Goal: Information Seeking & Learning: Check status

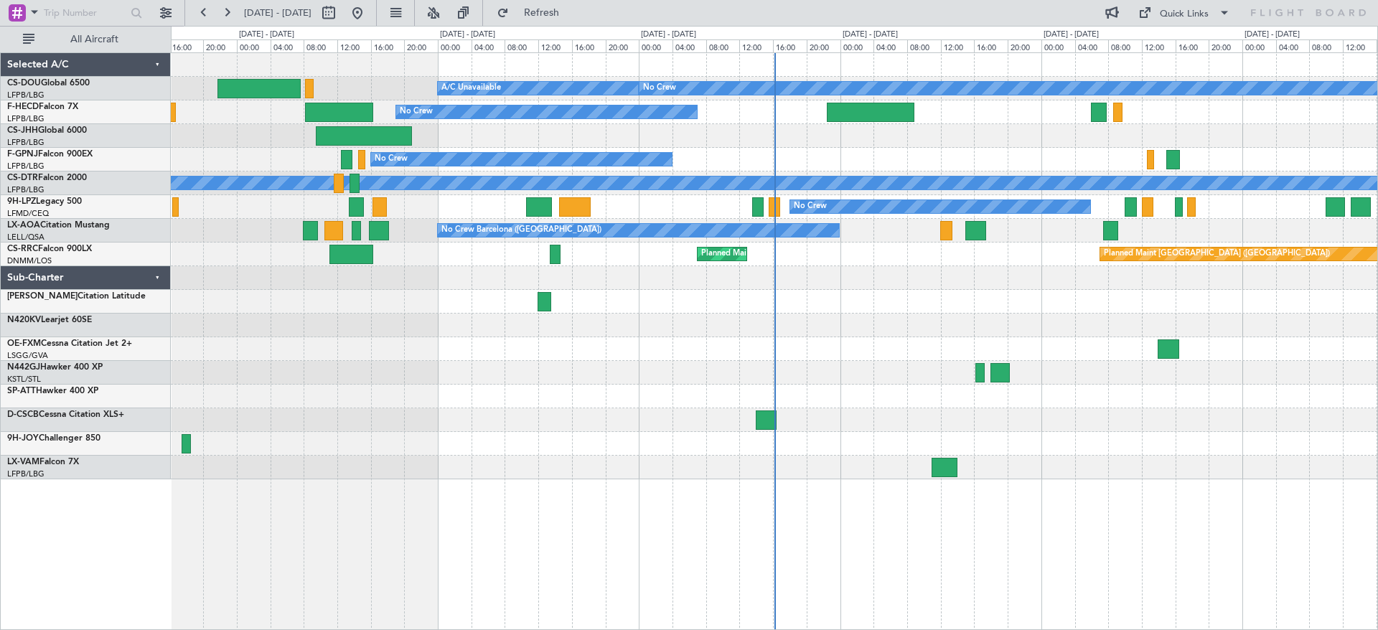
click at [517, 311] on div at bounding box center [774, 302] width 1206 height 24
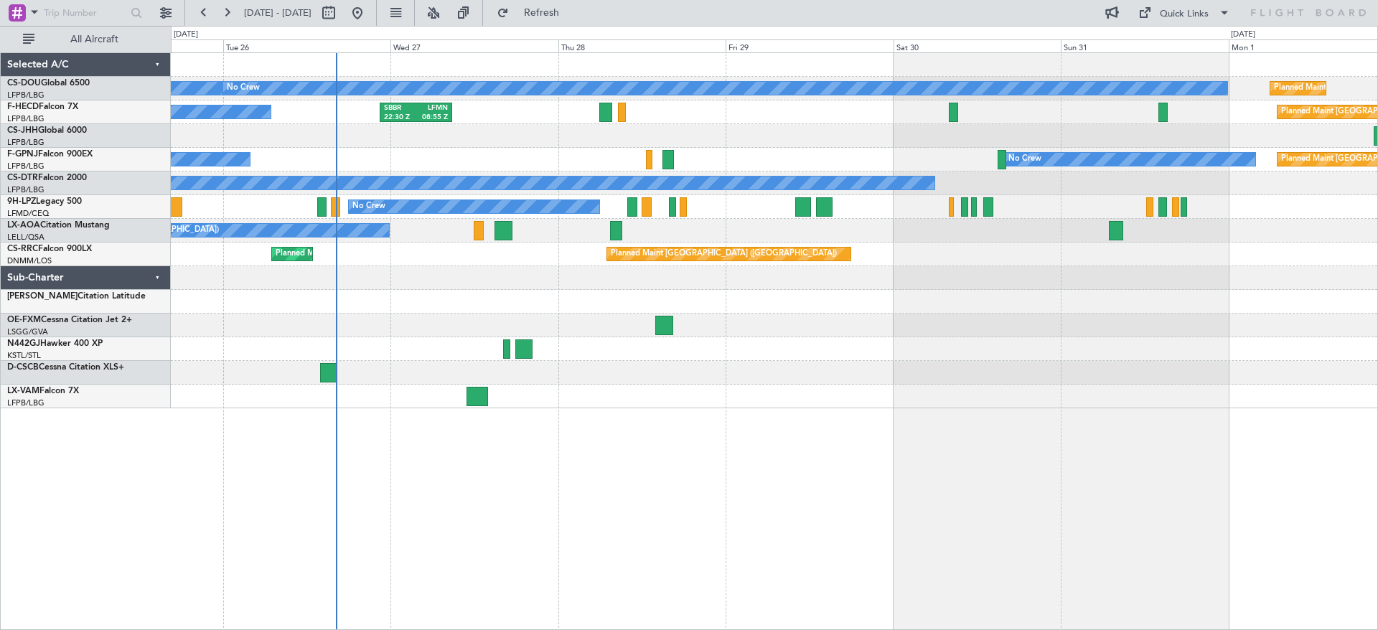
click at [594, 385] on div "Planned Maint [GEOGRAPHIC_DATA] ([GEOGRAPHIC_DATA]) A/C Unavailable No Crew Pla…" at bounding box center [774, 230] width 1206 height 355
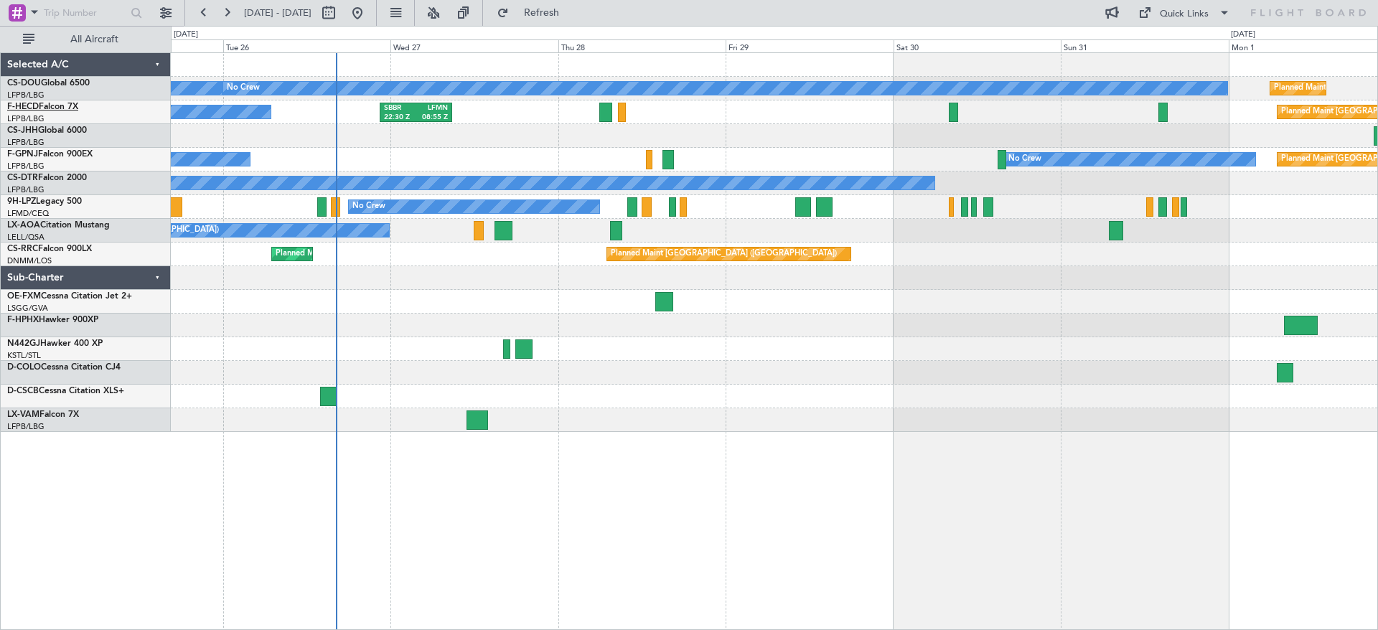
click at [40, 111] on link "F-HECD Falcon 7X" at bounding box center [42, 107] width 71 height 9
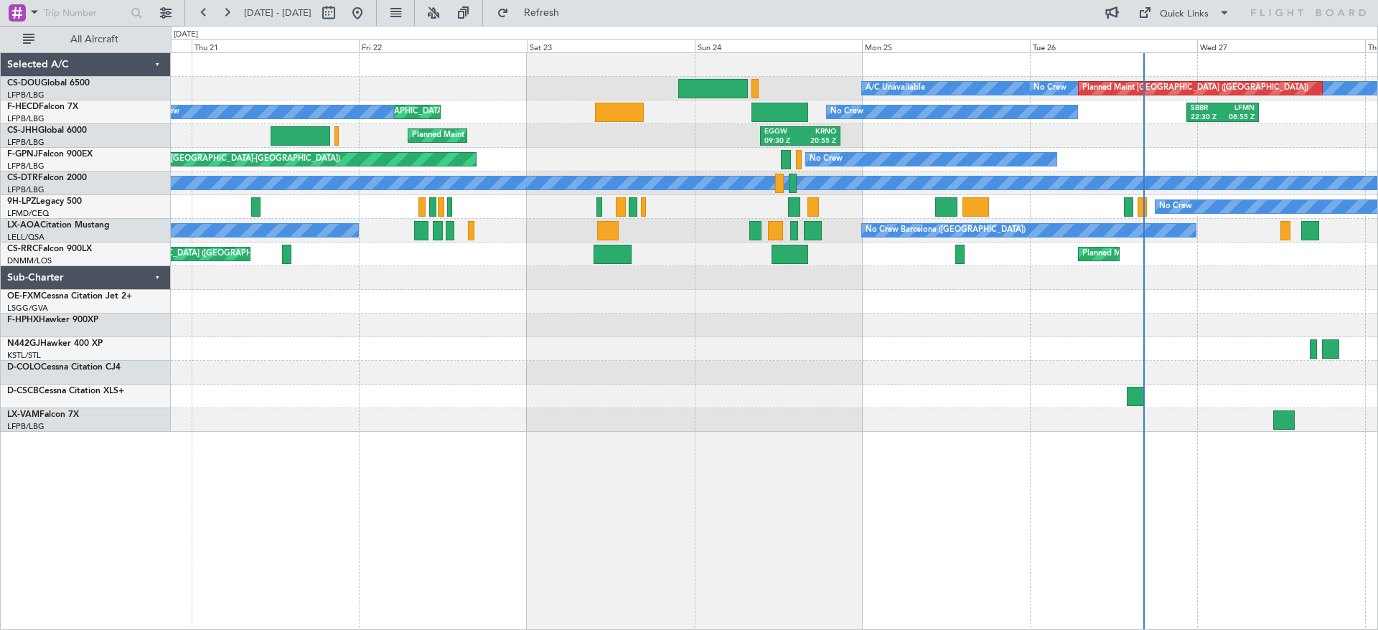
click at [1121, 346] on div "No Crew Planned Maint [GEOGRAPHIC_DATA] ([GEOGRAPHIC_DATA]) A/C Unavailable EGG…" at bounding box center [774, 242] width 1206 height 379
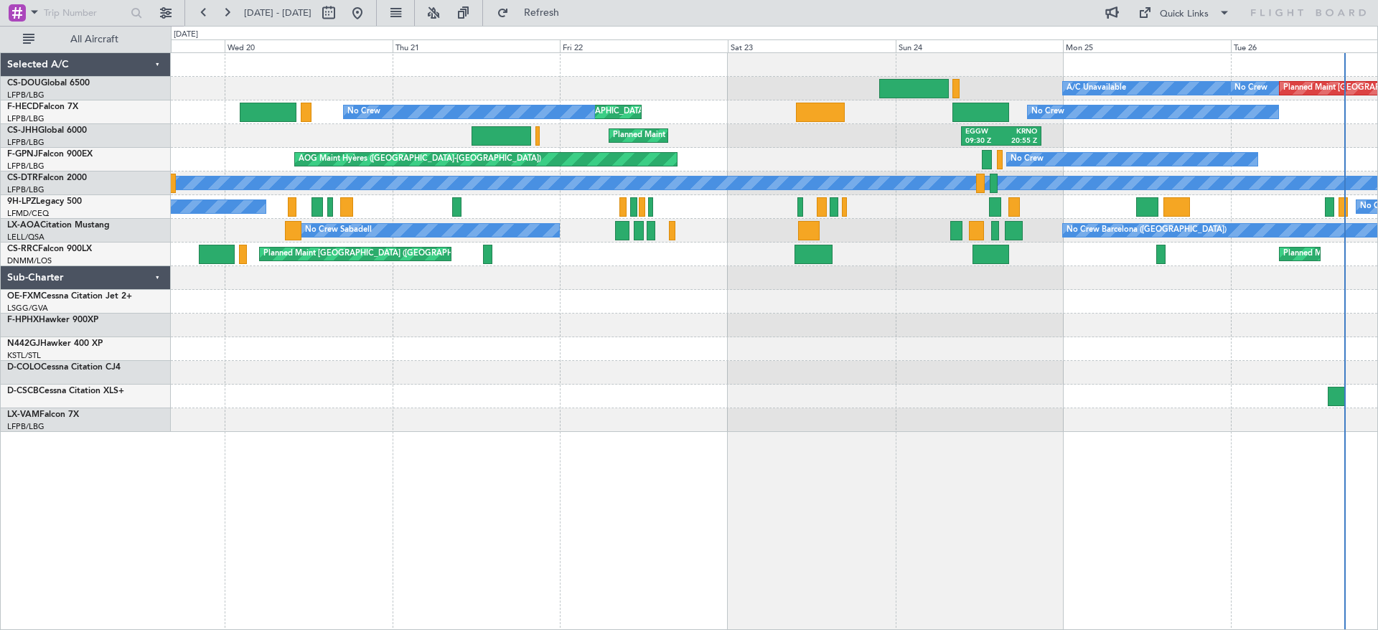
click at [735, 339] on div "A/C Unavailable No Crew Planned Maint [GEOGRAPHIC_DATA] ([GEOGRAPHIC_DATA]) EGG…" at bounding box center [774, 242] width 1206 height 379
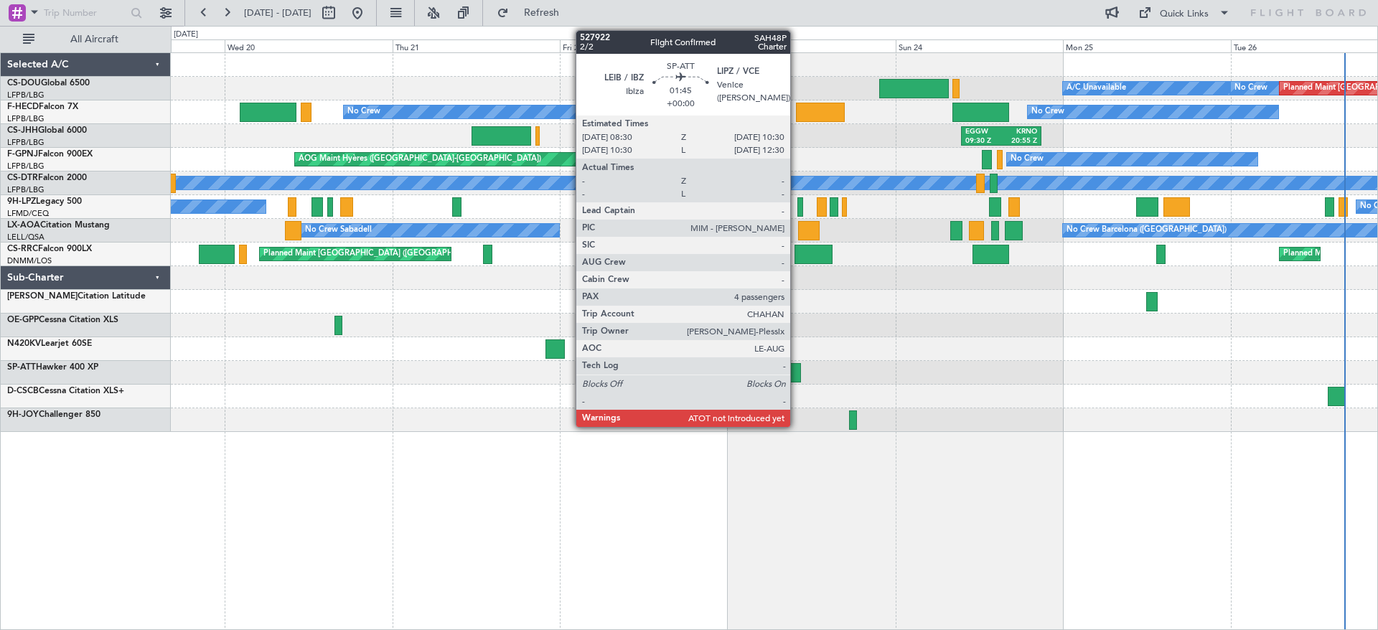
click at [797, 375] on div at bounding box center [793, 372] width 14 height 19
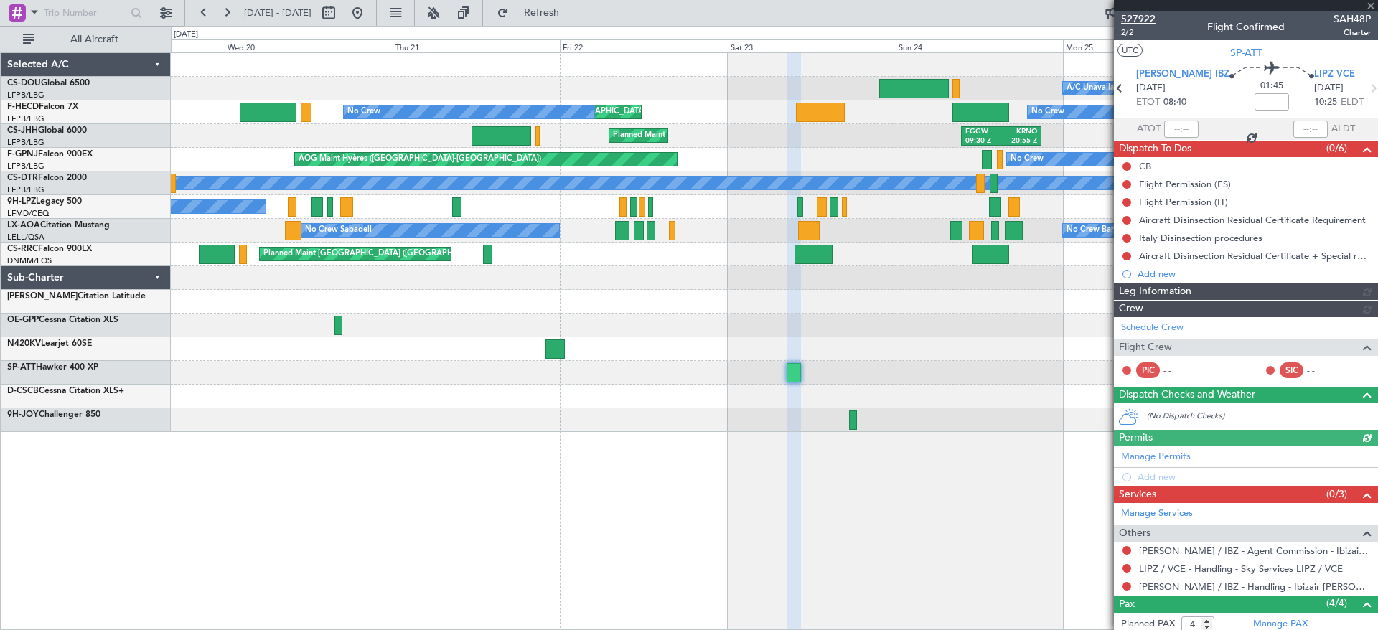
click at [1142, 17] on span "527922" at bounding box center [1138, 18] width 34 height 15
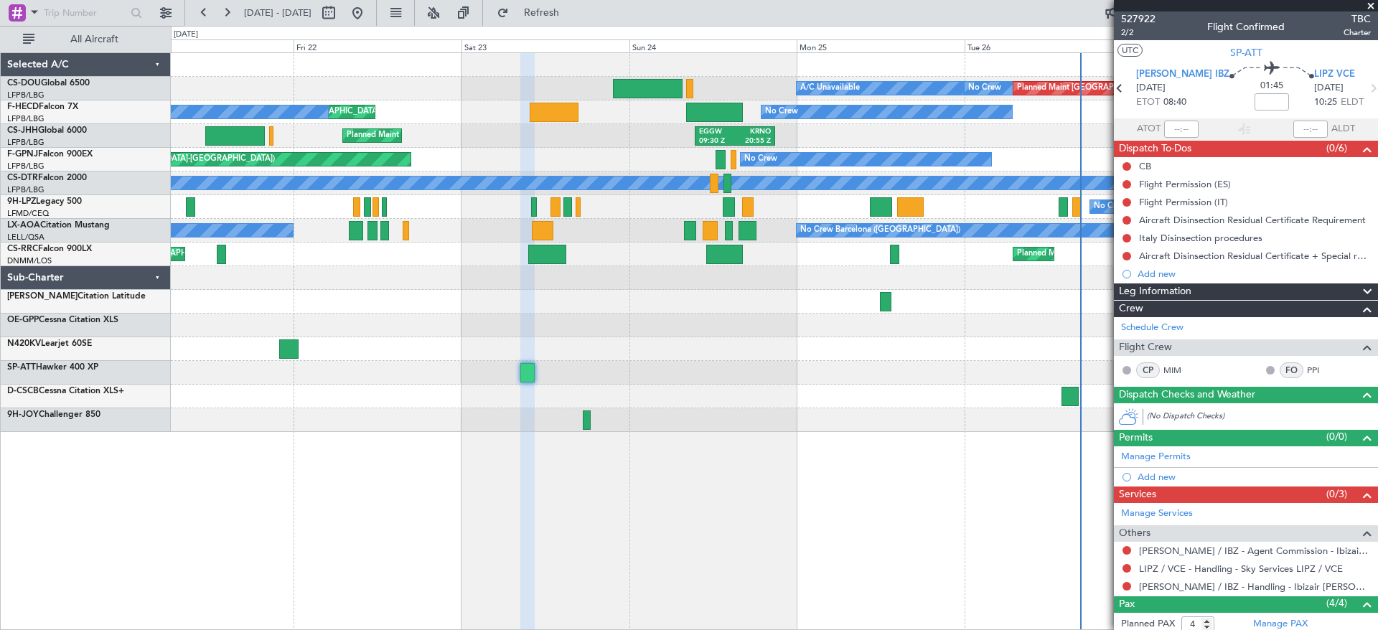
click at [656, 408] on div "No Crew Planned Maint [GEOGRAPHIC_DATA] ([GEOGRAPHIC_DATA]) A/C Unavailable Pla…" at bounding box center [774, 242] width 1206 height 379
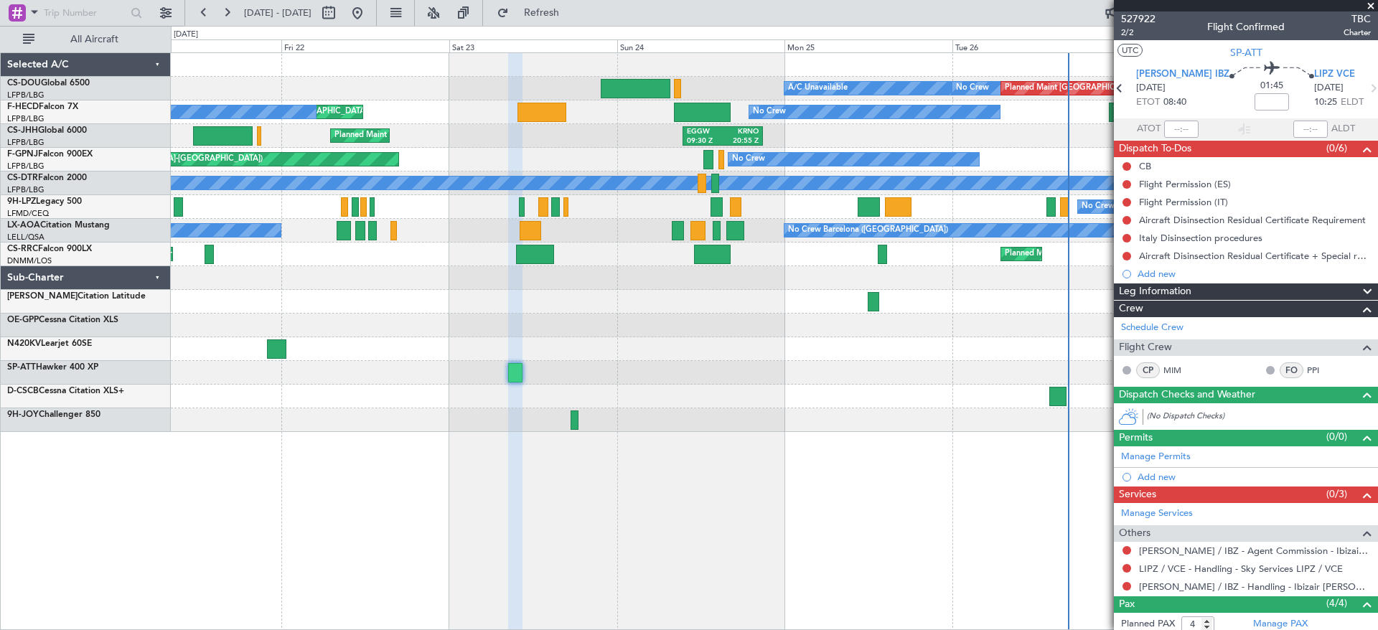
click at [869, 301] on div at bounding box center [873, 301] width 11 height 19
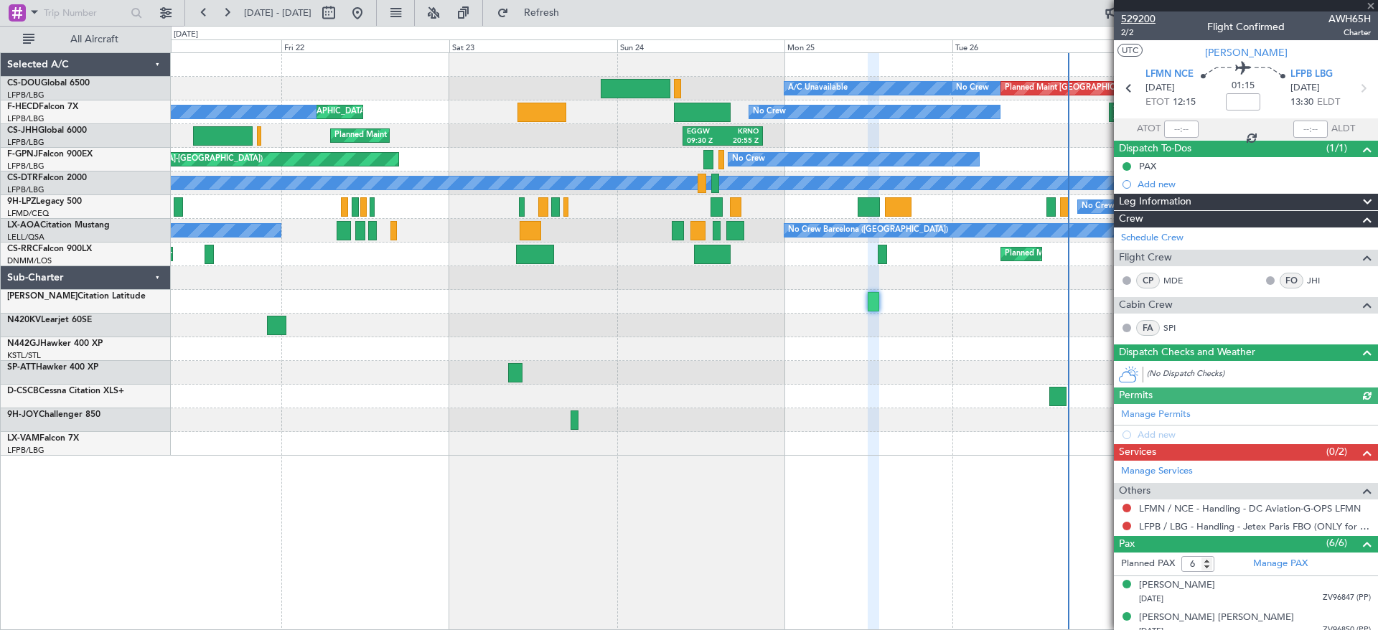
click at [1150, 16] on span "529200" at bounding box center [1138, 18] width 34 height 15
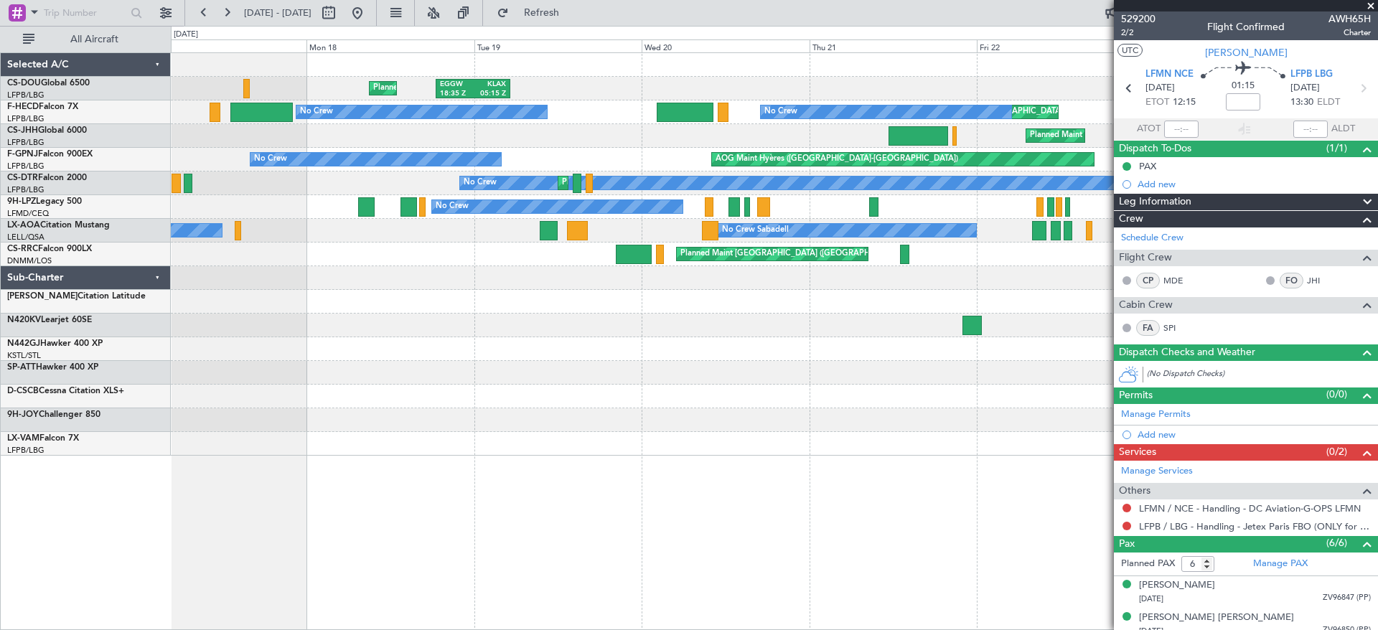
click at [1000, 329] on div "EGGW 18:35 Z KLAX 05:15 Z Planned Maint [GEOGRAPHIC_DATA] ([GEOGRAPHIC_DATA]) A…" at bounding box center [774, 254] width 1206 height 403
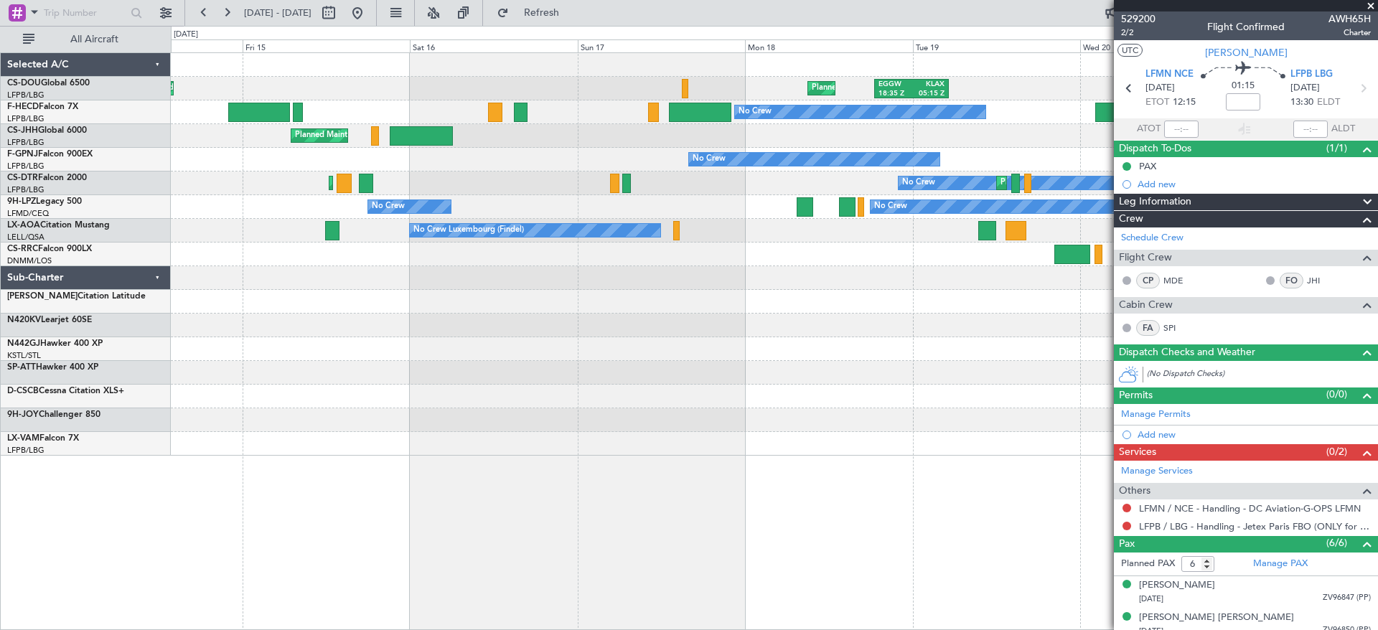
click at [922, 393] on div "EGGW 18:35 Z KLAX 05:15 Z Planned Maint [GEOGRAPHIC_DATA] ([GEOGRAPHIC_DATA]) U…" at bounding box center [774, 254] width 1206 height 403
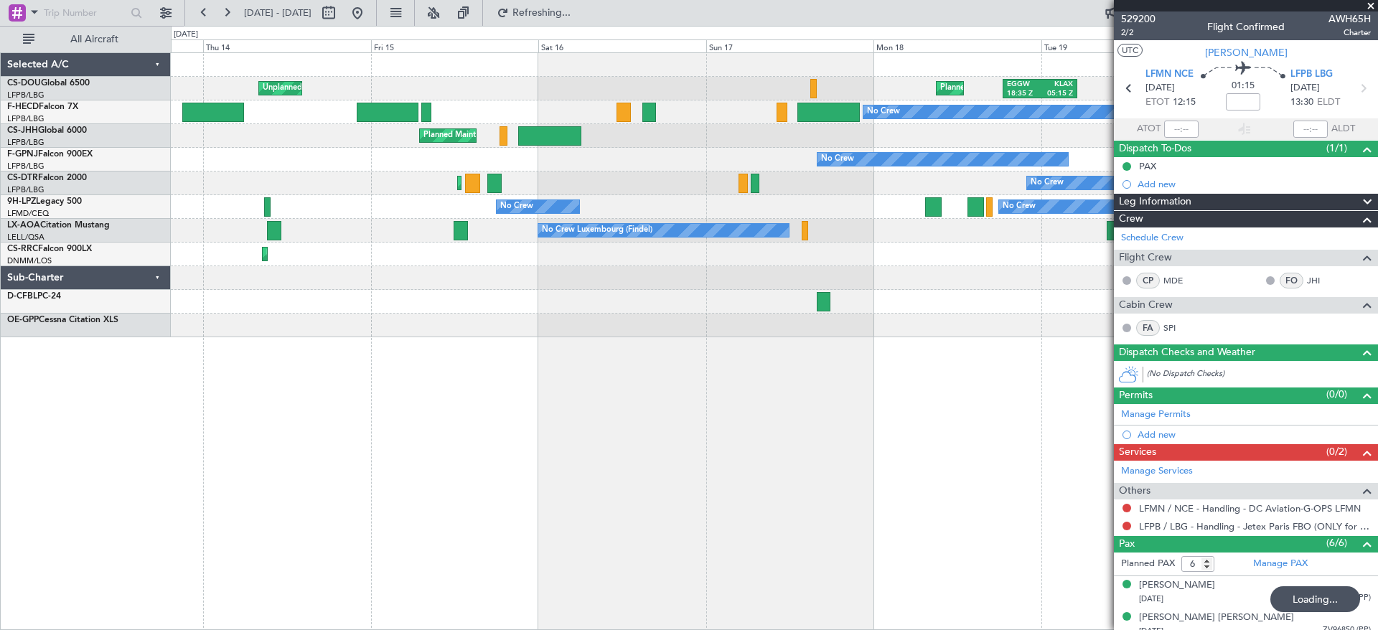
click at [558, 352] on div "EGGW 18:35 Z KLAX 05:15 Z Planned Maint [GEOGRAPHIC_DATA] ([GEOGRAPHIC_DATA]) U…" at bounding box center [774, 341] width 1207 height 578
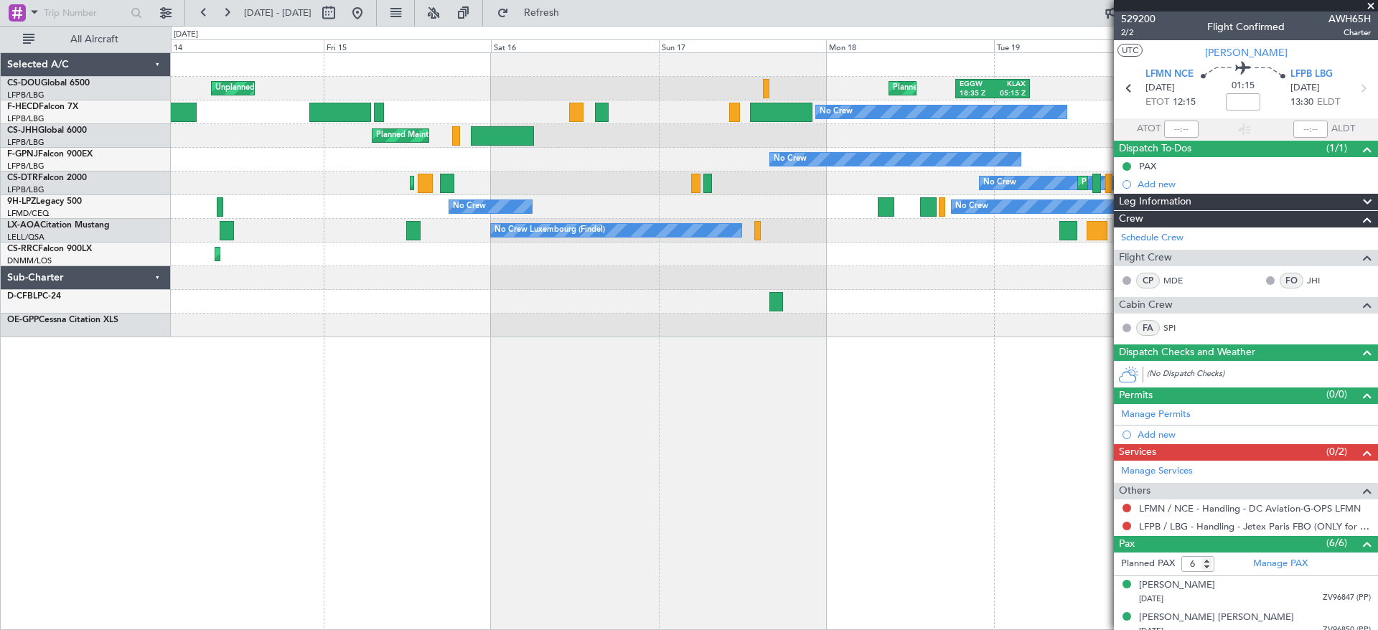
click at [420, 316] on div "Planned Maint [GEOGRAPHIC_DATA] ([GEOGRAPHIC_DATA]) Unplanned Maint [GEOGRAPHIC…" at bounding box center [774, 195] width 1206 height 284
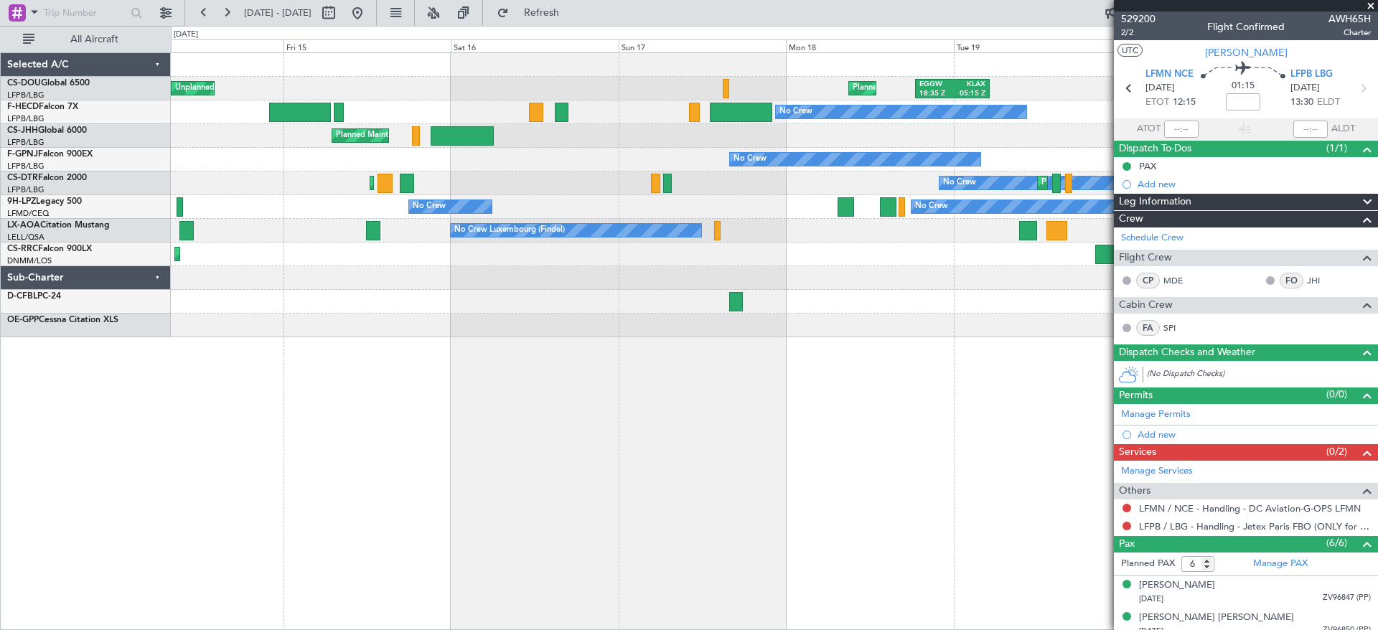
click at [1009, 317] on div "Planned Maint [GEOGRAPHIC_DATA] ([GEOGRAPHIC_DATA]) Unplanned Maint [GEOGRAPHIC…" at bounding box center [774, 195] width 1206 height 284
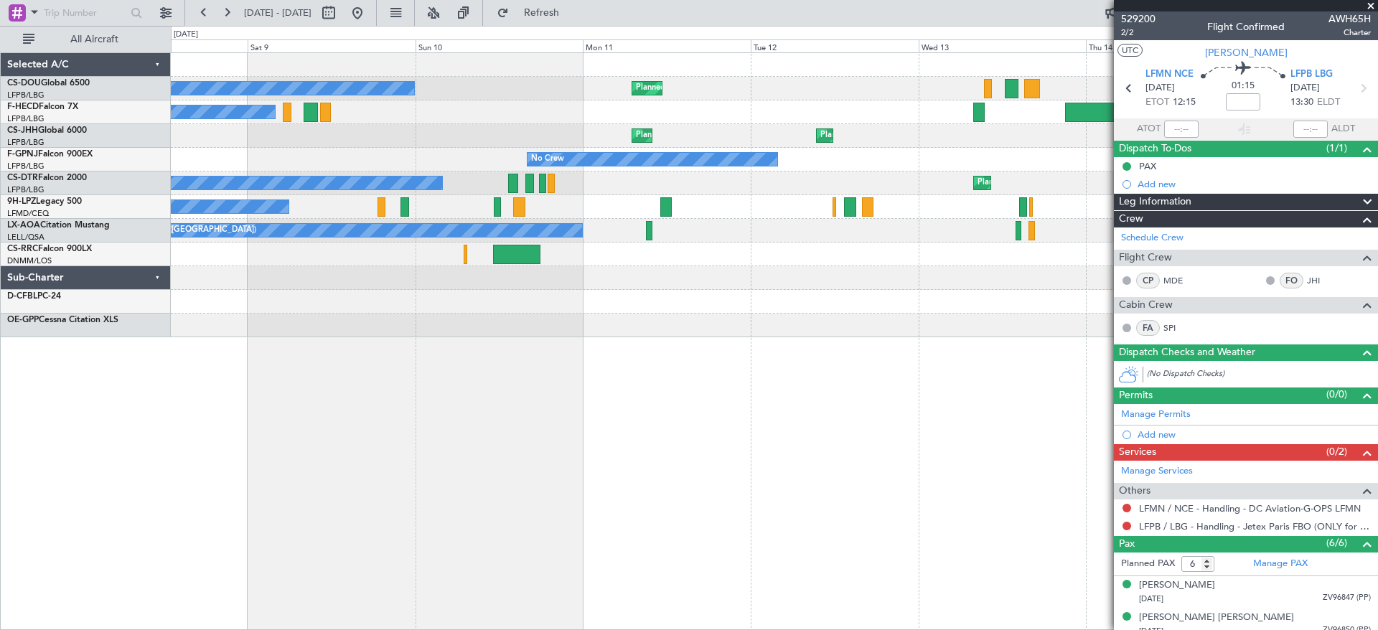
click at [896, 304] on div "Unplanned Maint [GEOGRAPHIC_DATA] ([GEOGRAPHIC_DATA]) Planned Maint [GEOGRAPHIC…" at bounding box center [774, 195] width 1206 height 284
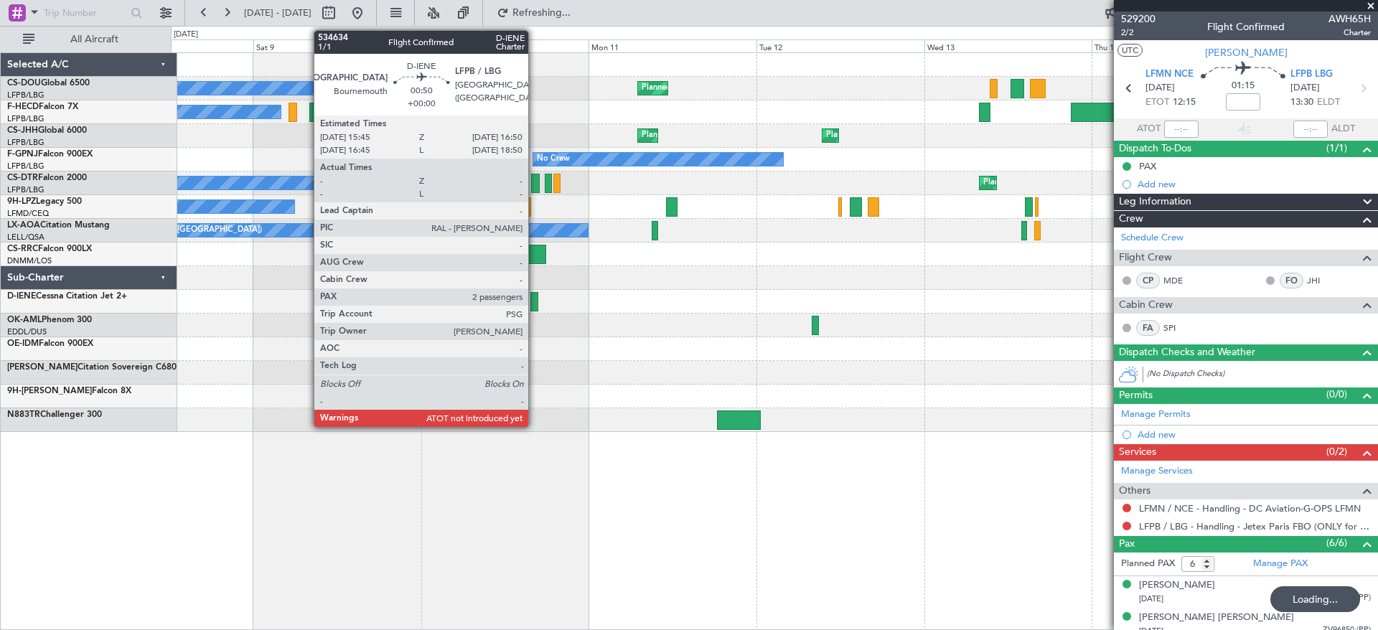
click at [535, 302] on div at bounding box center [534, 301] width 8 height 19
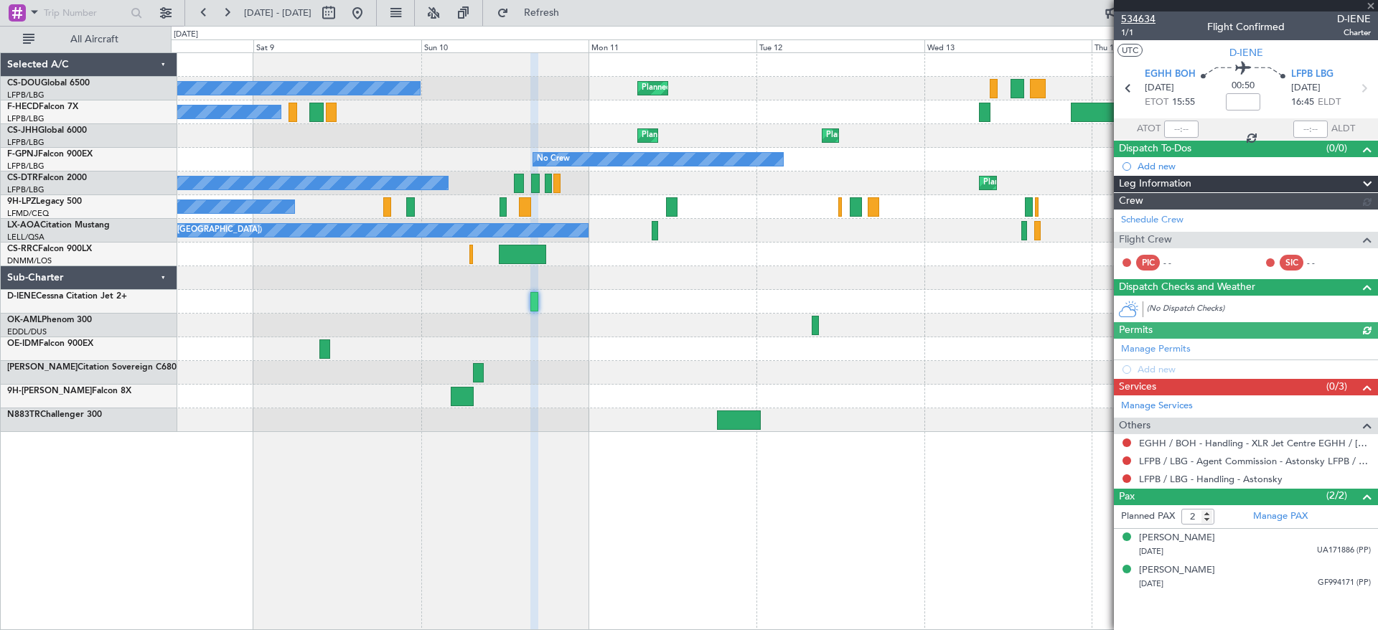
click at [1132, 18] on span "534634" at bounding box center [1138, 18] width 34 height 15
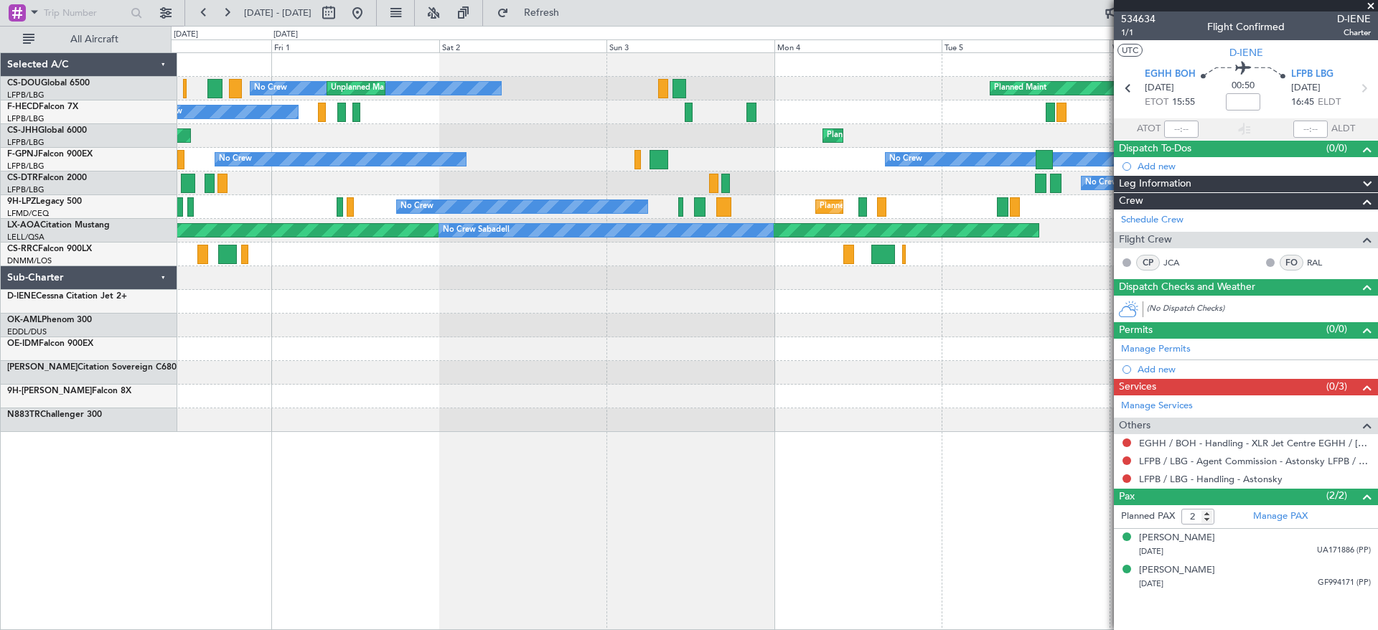
click at [0, 324] on div "No Crew Planned Maint No Crew Unplanned Maint [GEOGRAPHIC_DATA] ([GEOGRAPHIC_DA…" at bounding box center [689, 328] width 1378 height 604
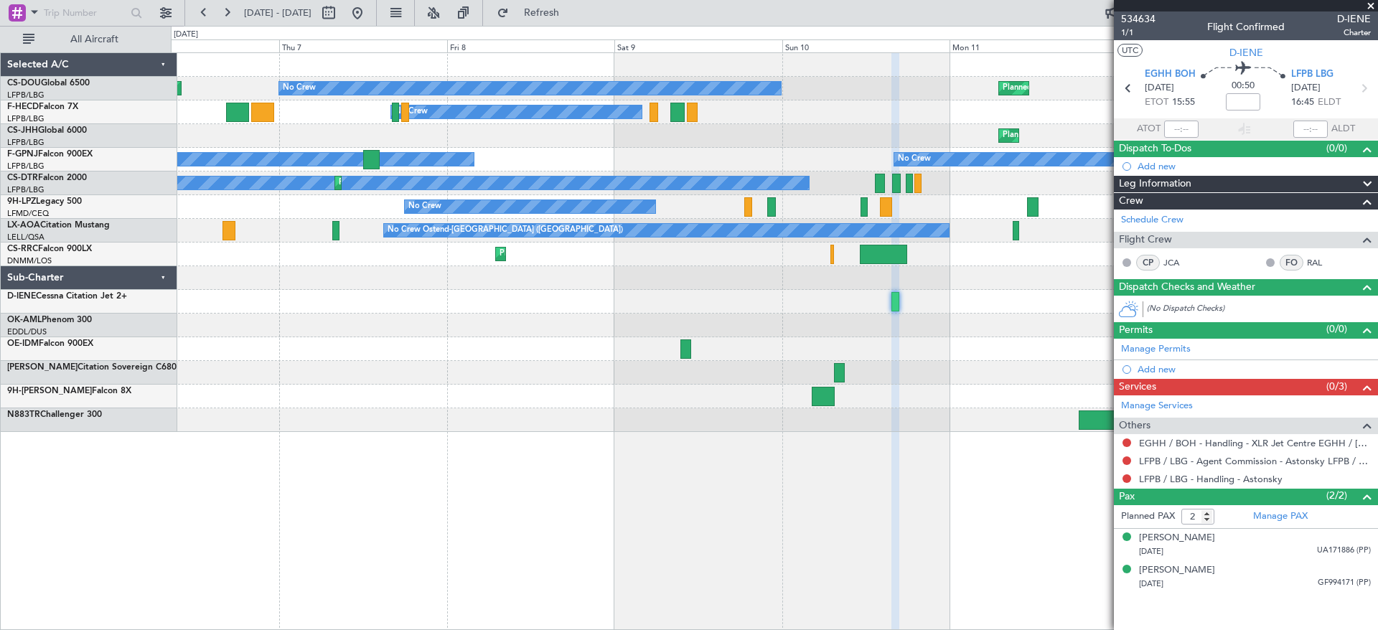
click at [90, 334] on div "No Crew Planned Maint Planned Maint [GEOGRAPHIC_DATA] ([GEOGRAPHIC_DATA]) Unpla…" at bounding box center [689, 328] width 1378 height 604
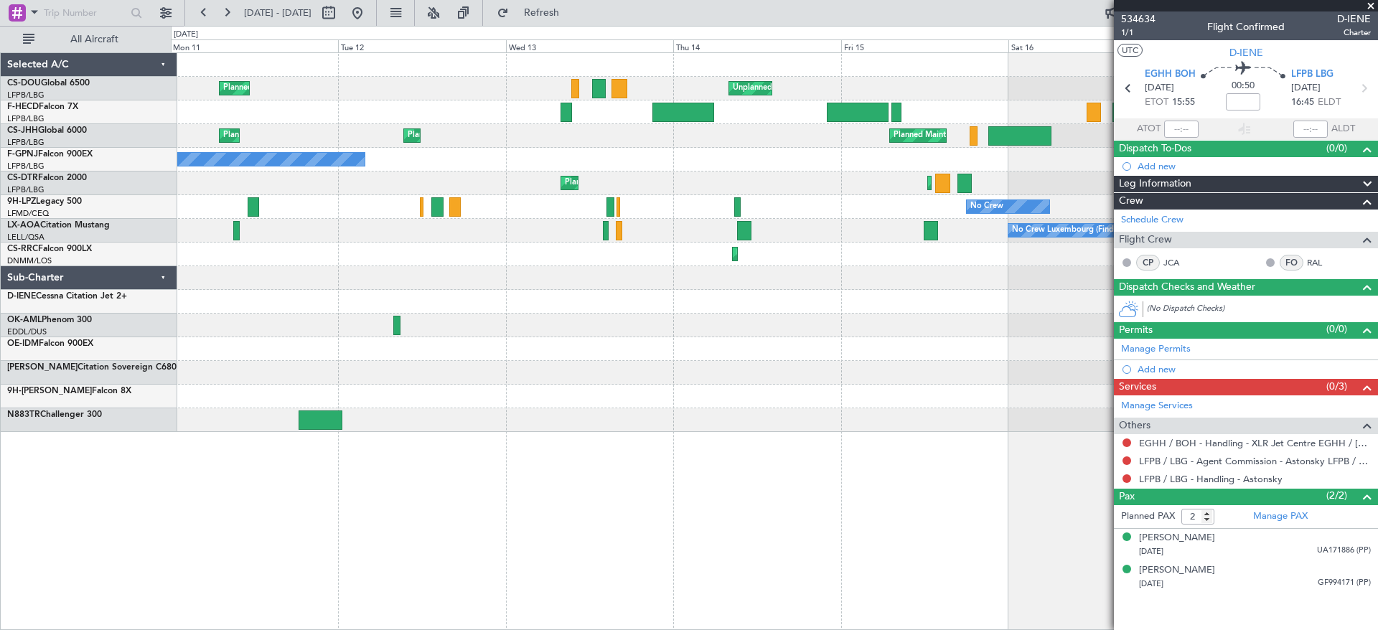
click at [411, 324] on div at bounding box center [774, 326] width 1206 height 24
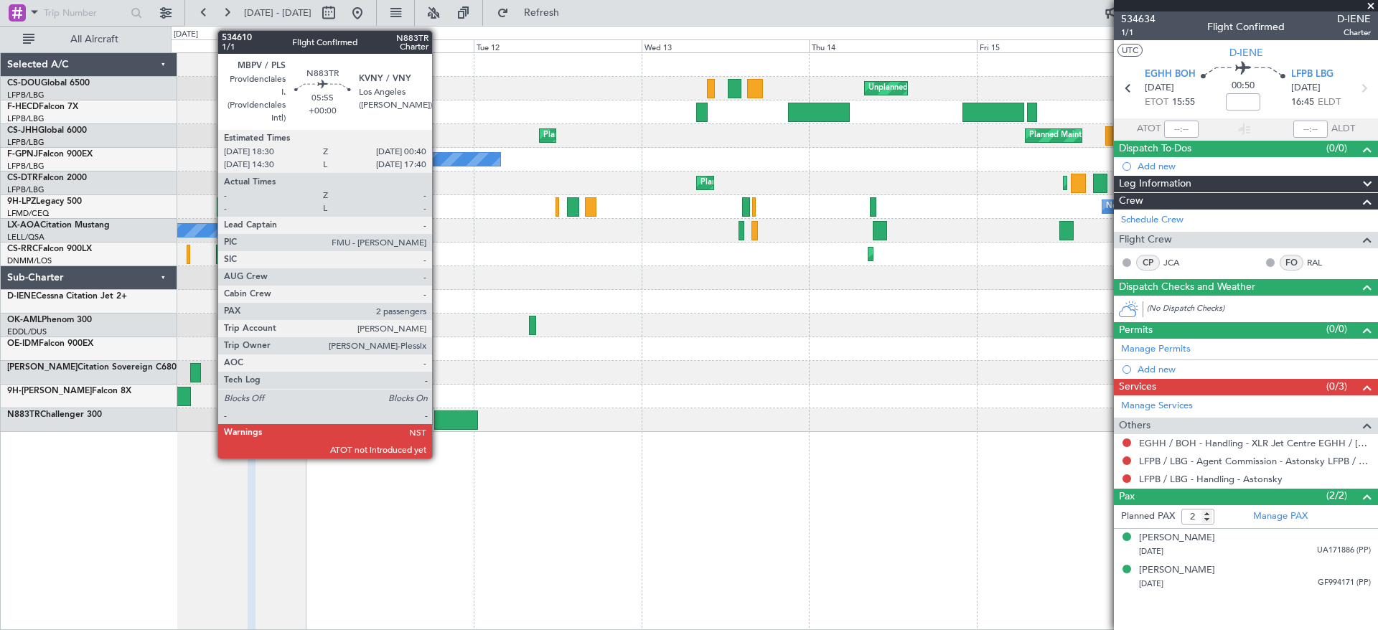
click at [470, 416] on div at bounding box center [456, 419] width 44 height 19
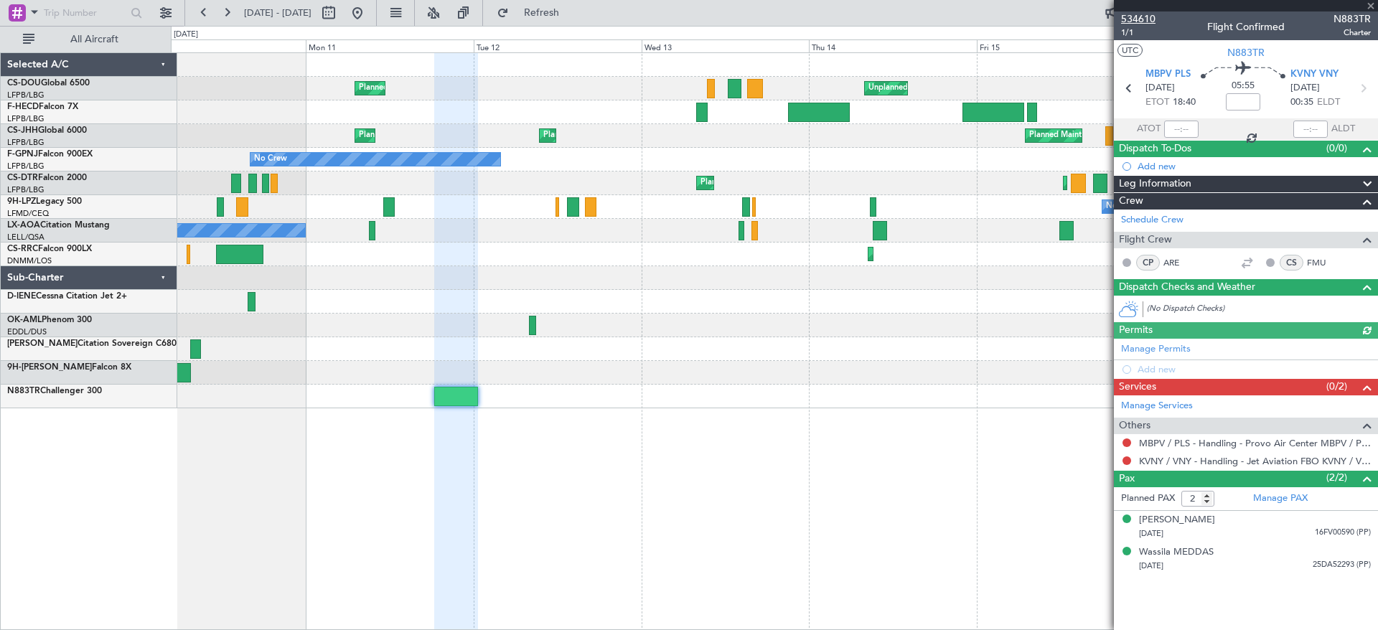
click at [1148, 15] on span "534610" at bounding box center [1138, 18] width 34 height 15
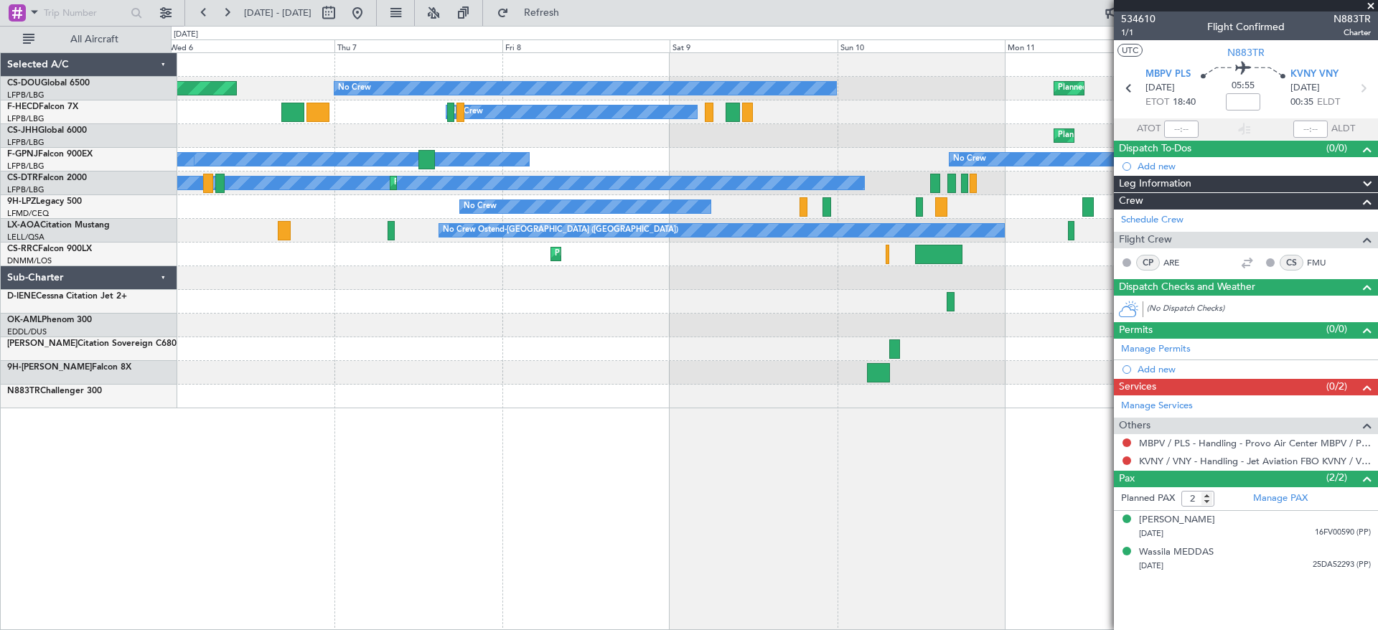
click at [24, 301] on div "Planned Maint [GEOGRAPHIC_DATA] ([GEOGRAPHIC_DATA]) No Crew Planned Maint Unpla…" at bounding box center [689, 328] width 1378 height 604
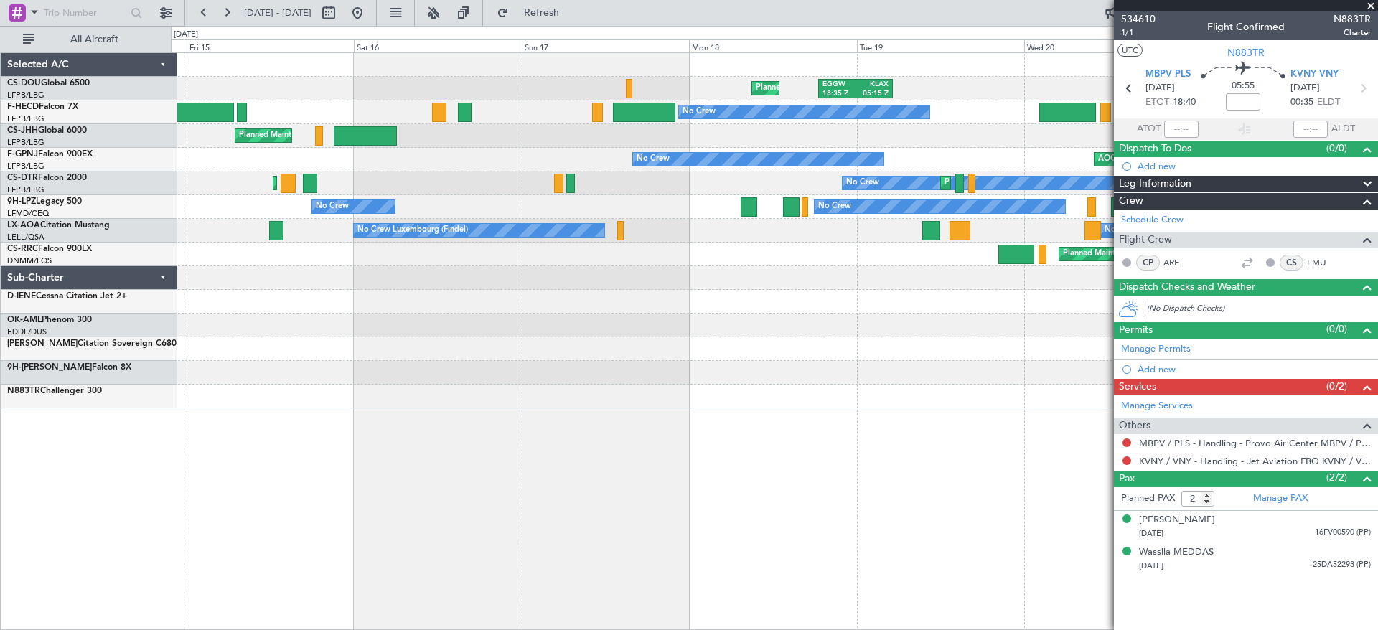
click at [213, 312] on div at bounding box center [774, 302] width 1206 height 24
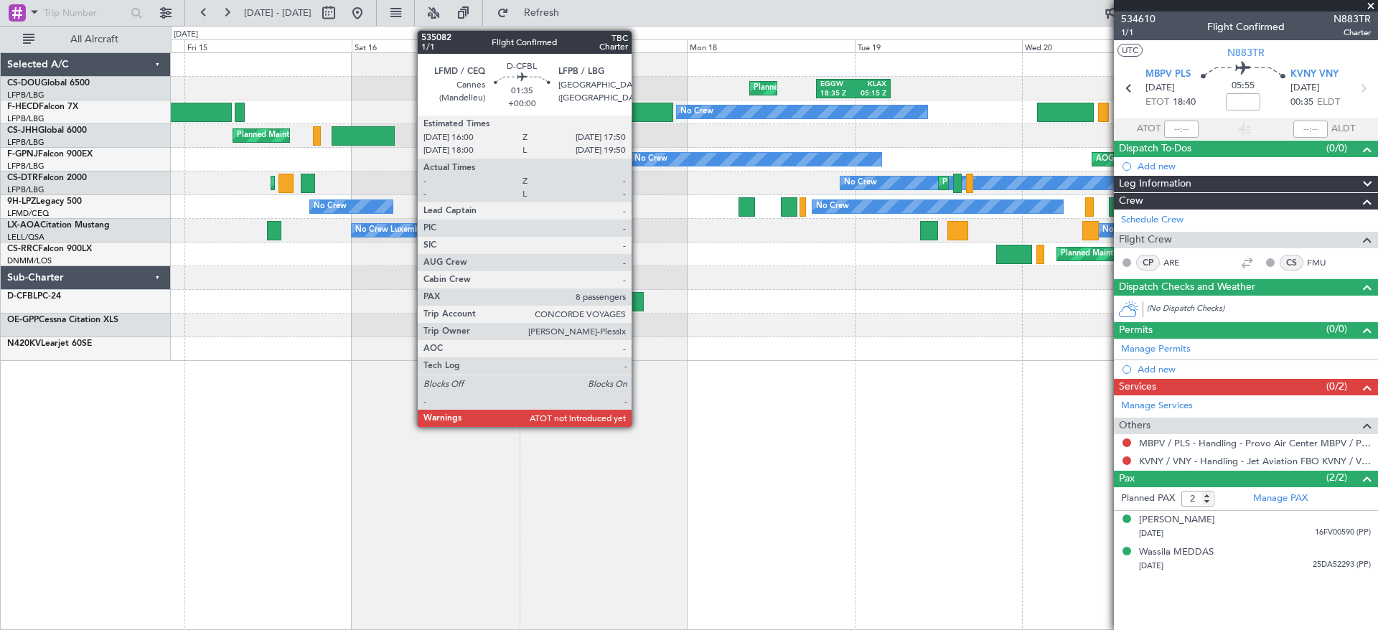
click at [638, 301] on div at bounding box center [636, 301] width 13 height 19
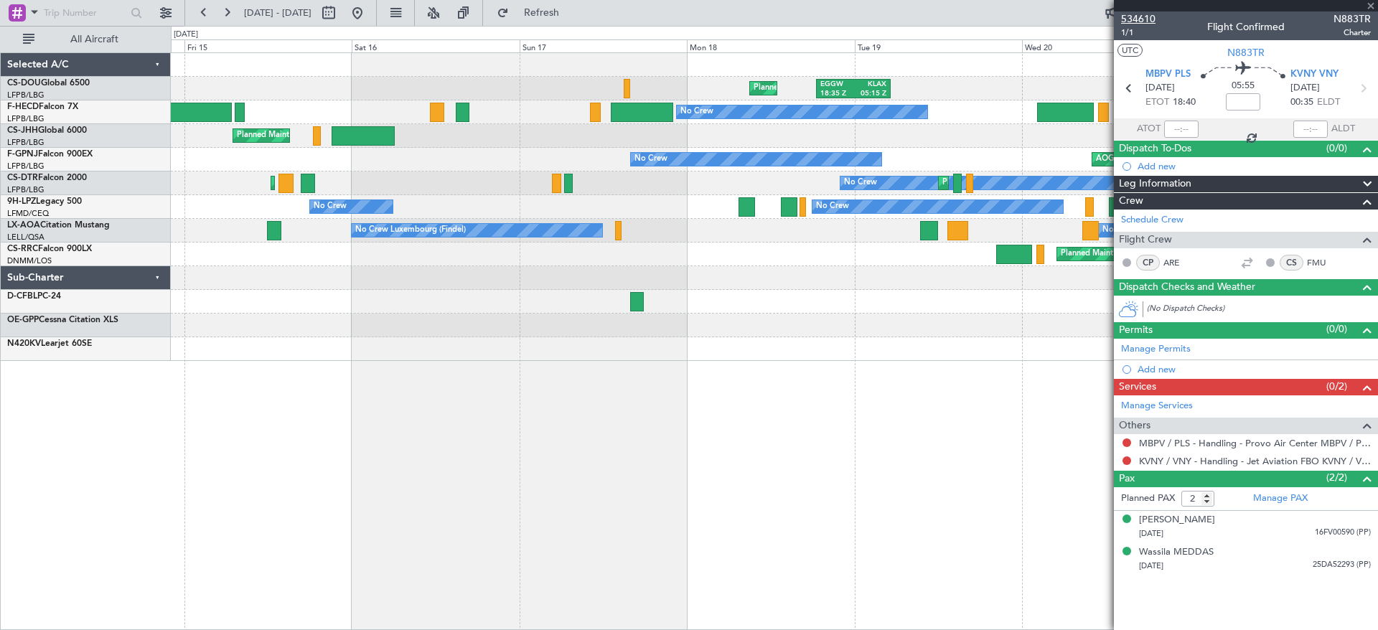
type input "8"
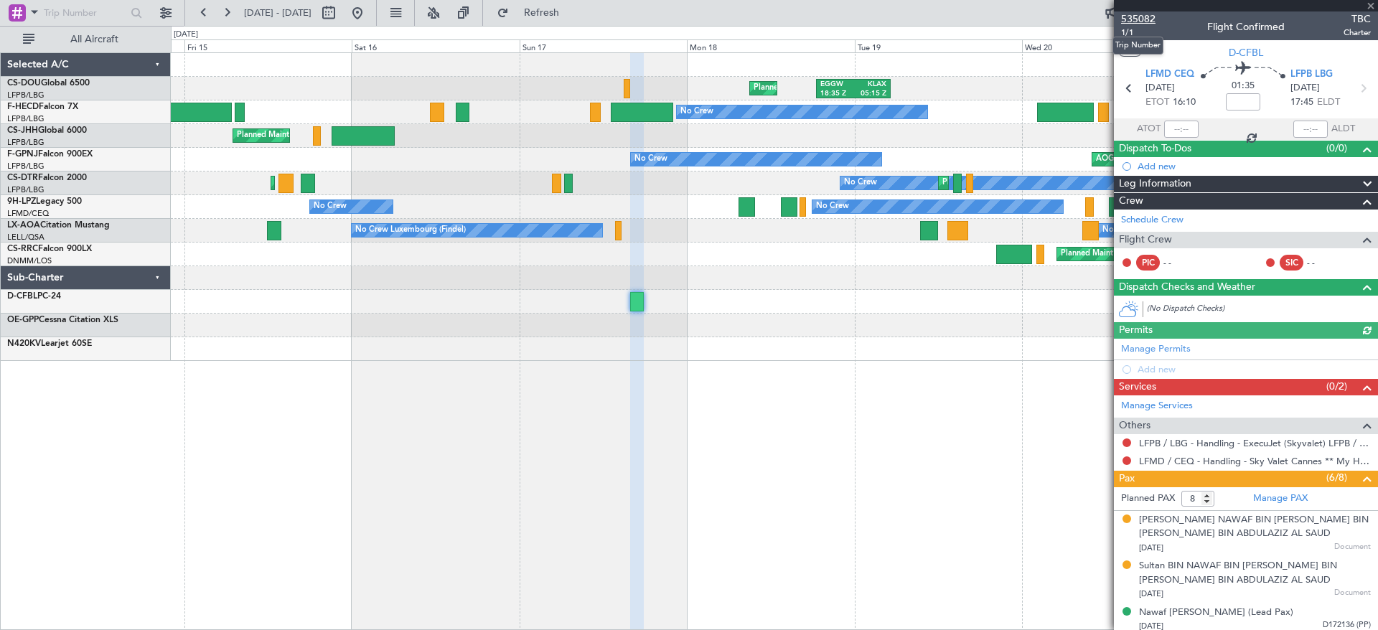
click at [1150, 14] on span "535082" at bounding box center [1138, 18] width 34 height 15
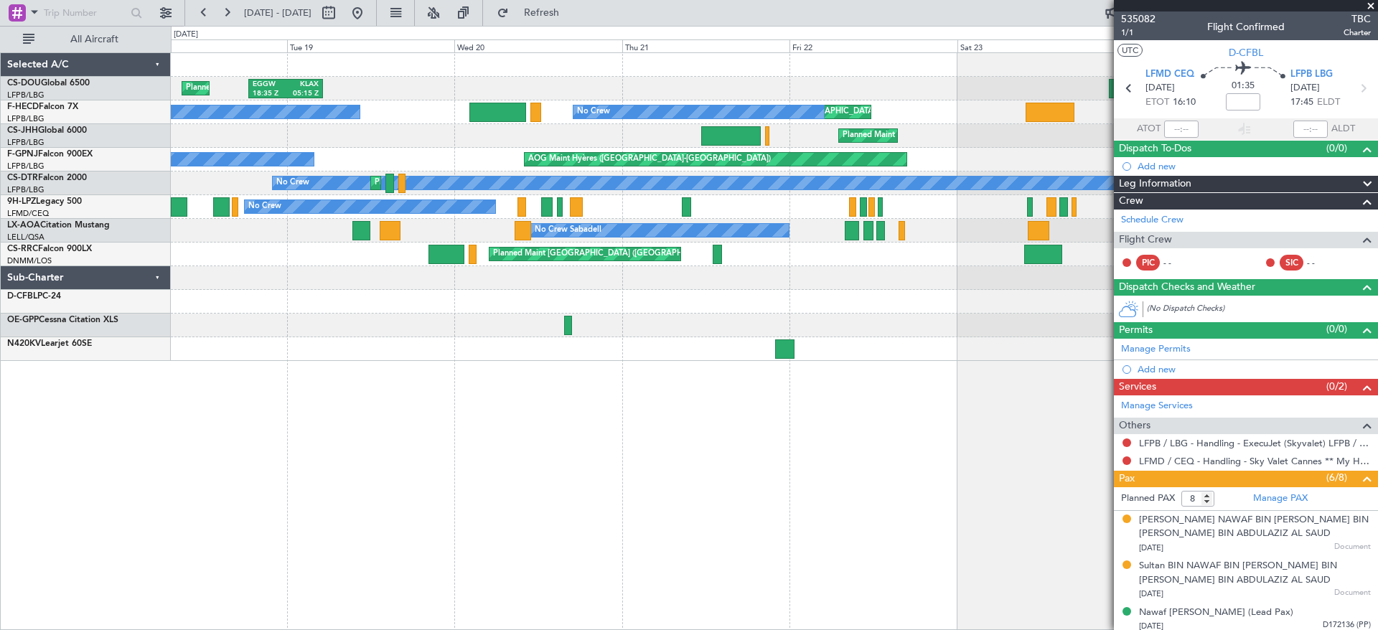
click at [223, 381] on div "Planned Maint [GEOGRAPHIC_DATA] ([GEOGRAPHIC_DATA]) EGGW 18:35 Z KLAX 05:15 Z A…" at bounding box center [774, 341] width 1207 height 578
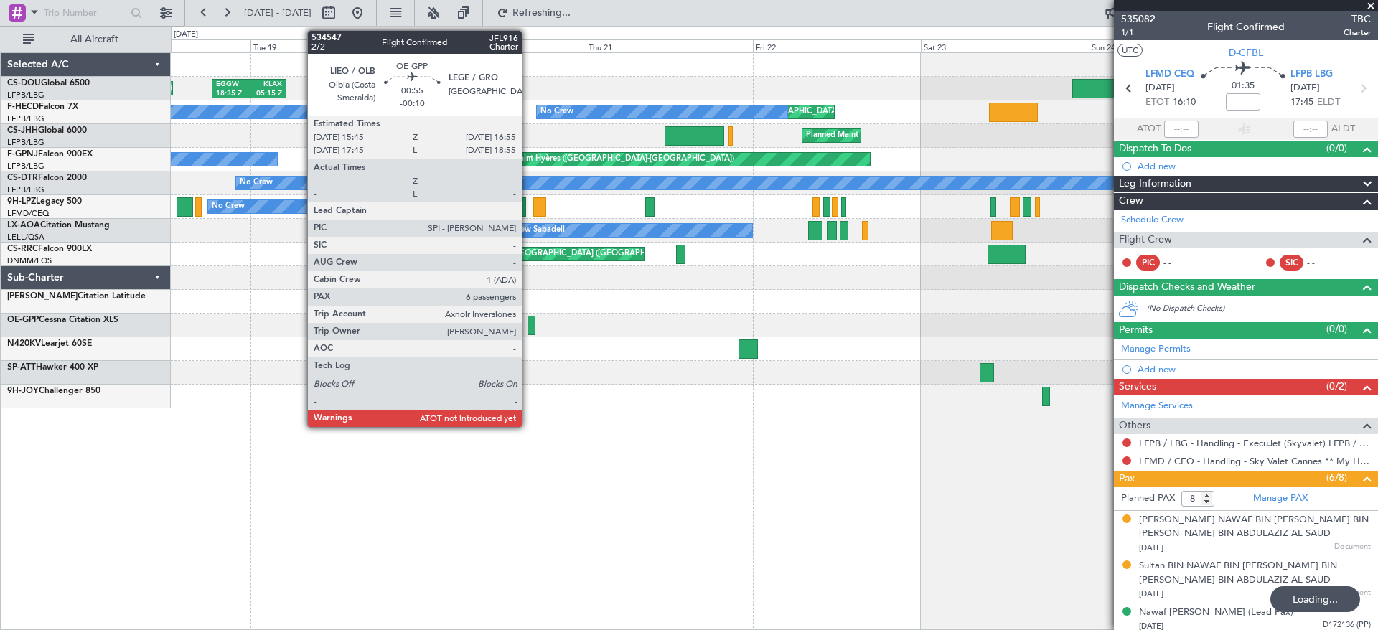
click at [528, 322] on div at bounding box center [531, 325] width 9 height 19
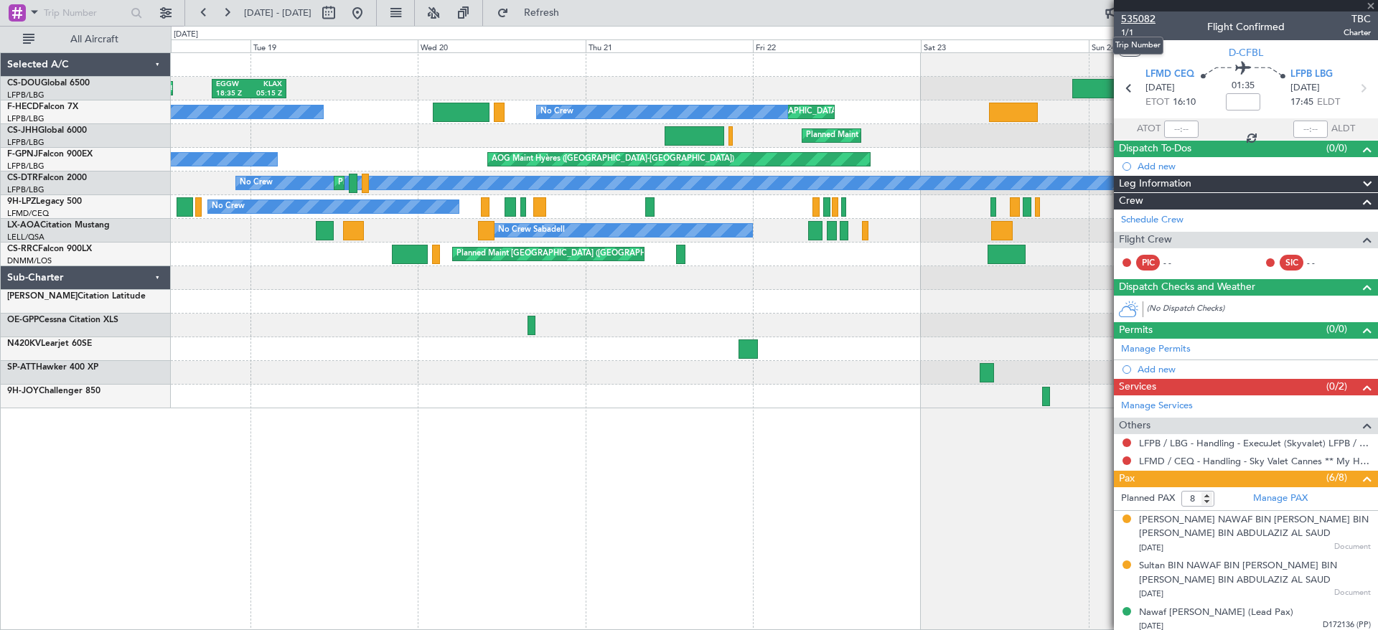
type input "-00:10"
type input "6"
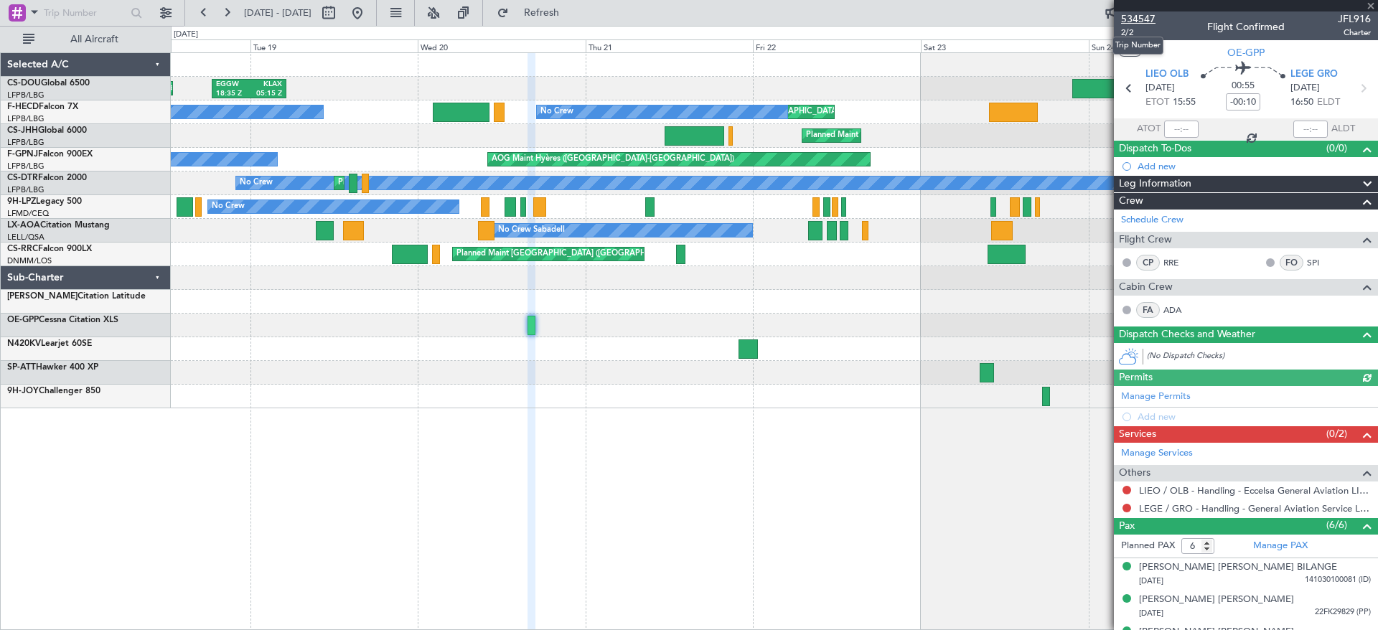
click at [1139, 17] on span "534547" at bounding box center [1138, 18] width 34 height 15
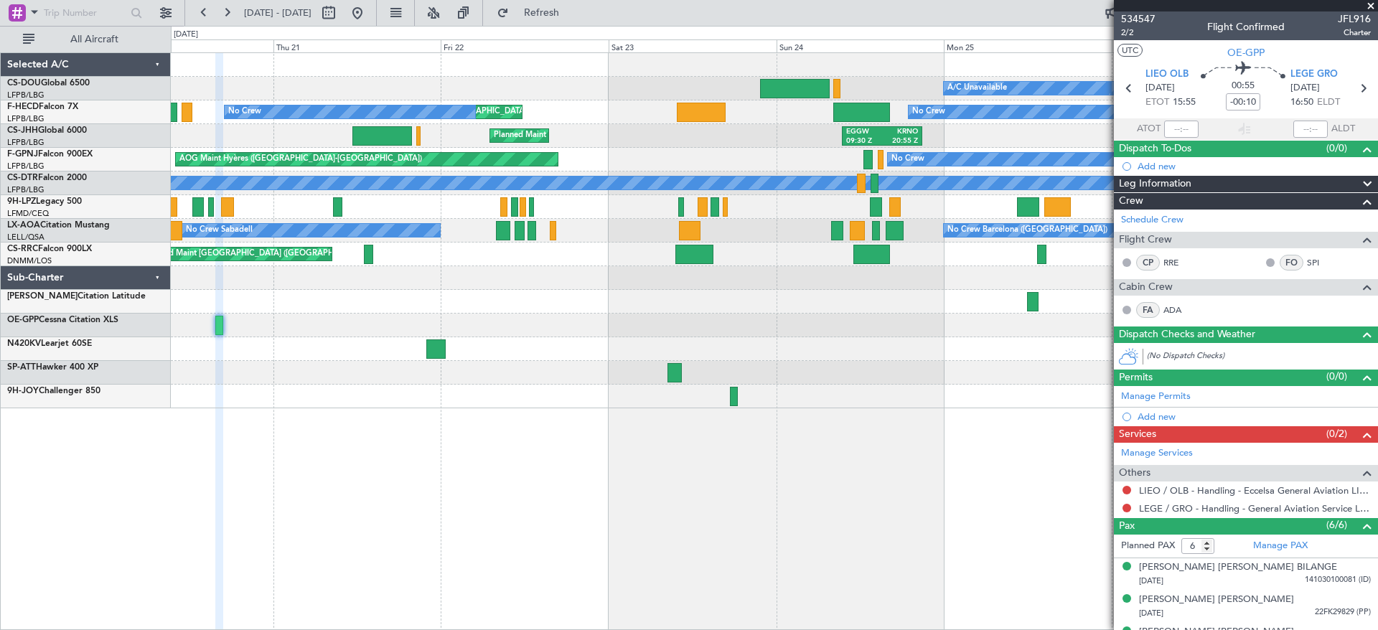
click at [452, 336] on div "A/C Unavailable No Crew Planned Maint [GEOGRAPHIC_DATA] ([GEOGRAPHIC_DATA]) EGG…" at bounding box center [774, 230] width 1206 height 355
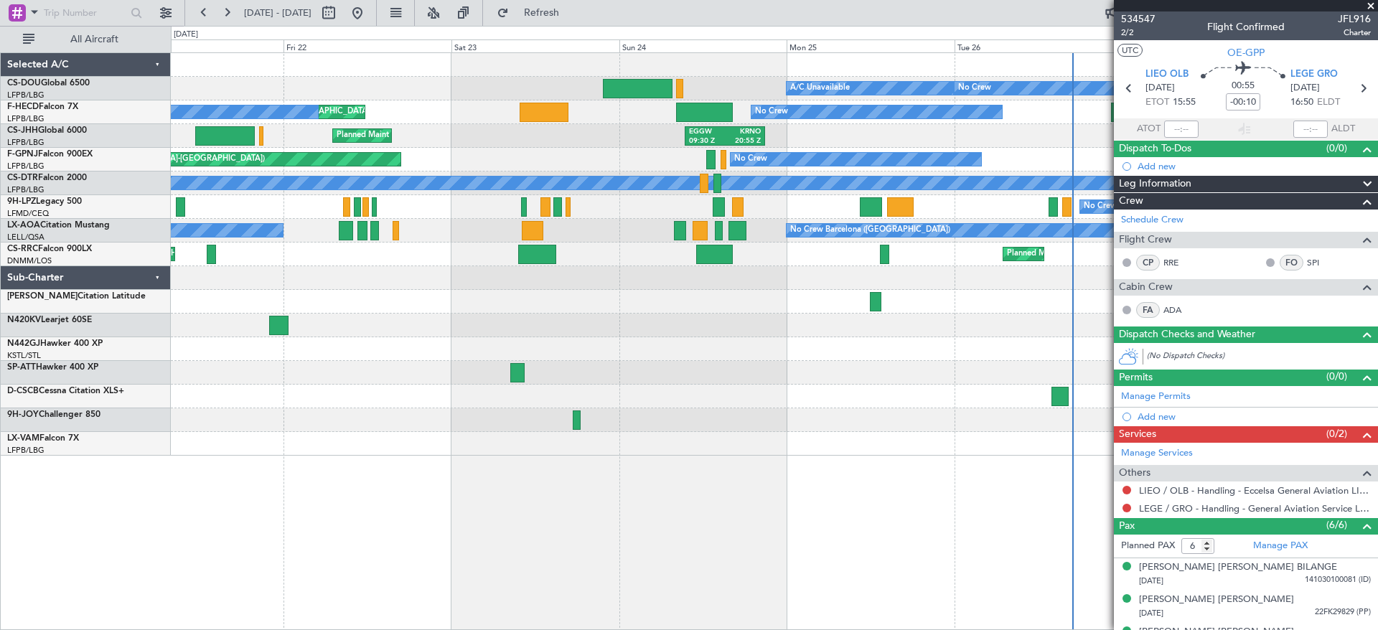
click at [515, 415] on div "Planned Maint [GEOGRAPHIC_DATA] ([GEOGRAPHIC_DATA]) A/C Unavailable No Crew No …" at bounding box center [774, 254] width 1206 height 403
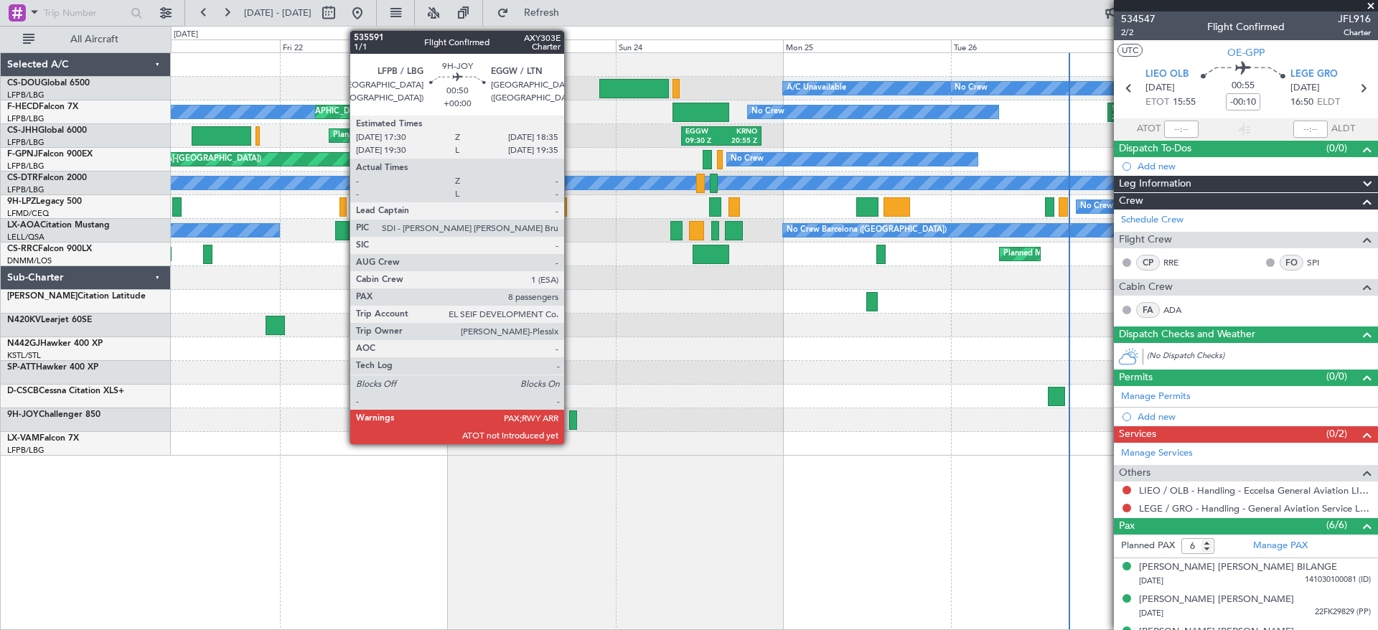
click at [570, 424] on div at bounding box center [573, 419] width 8 height 19
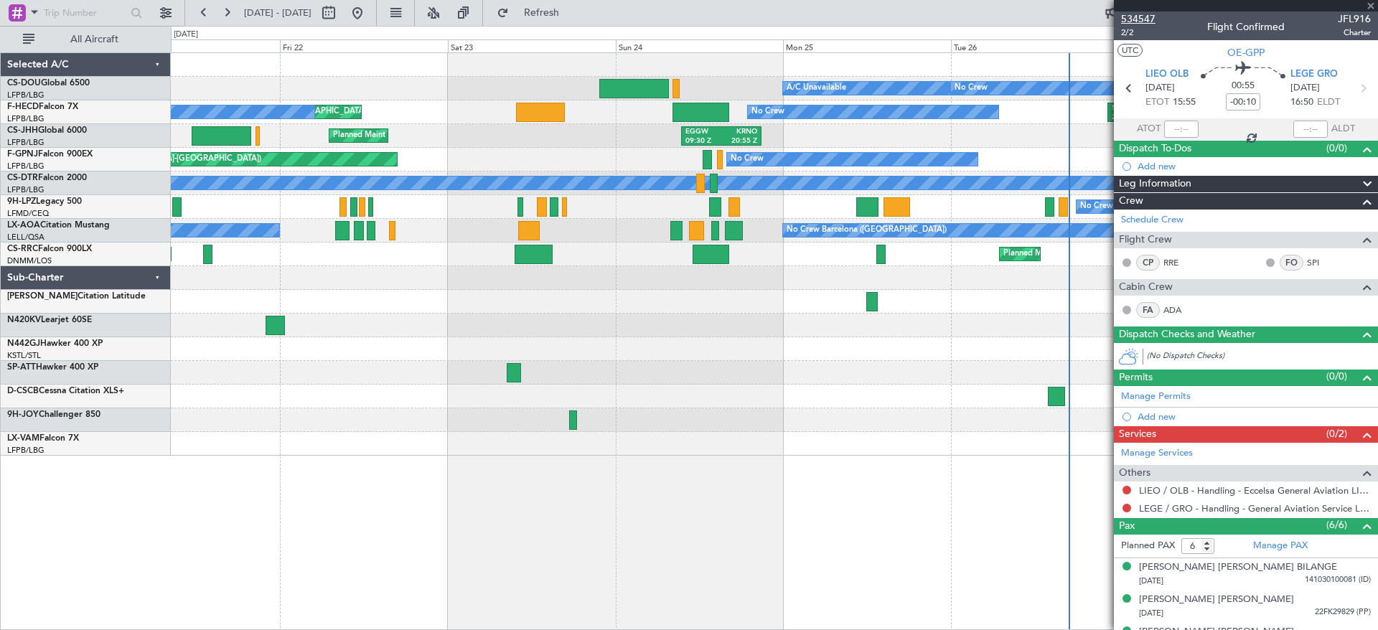
type input "8"
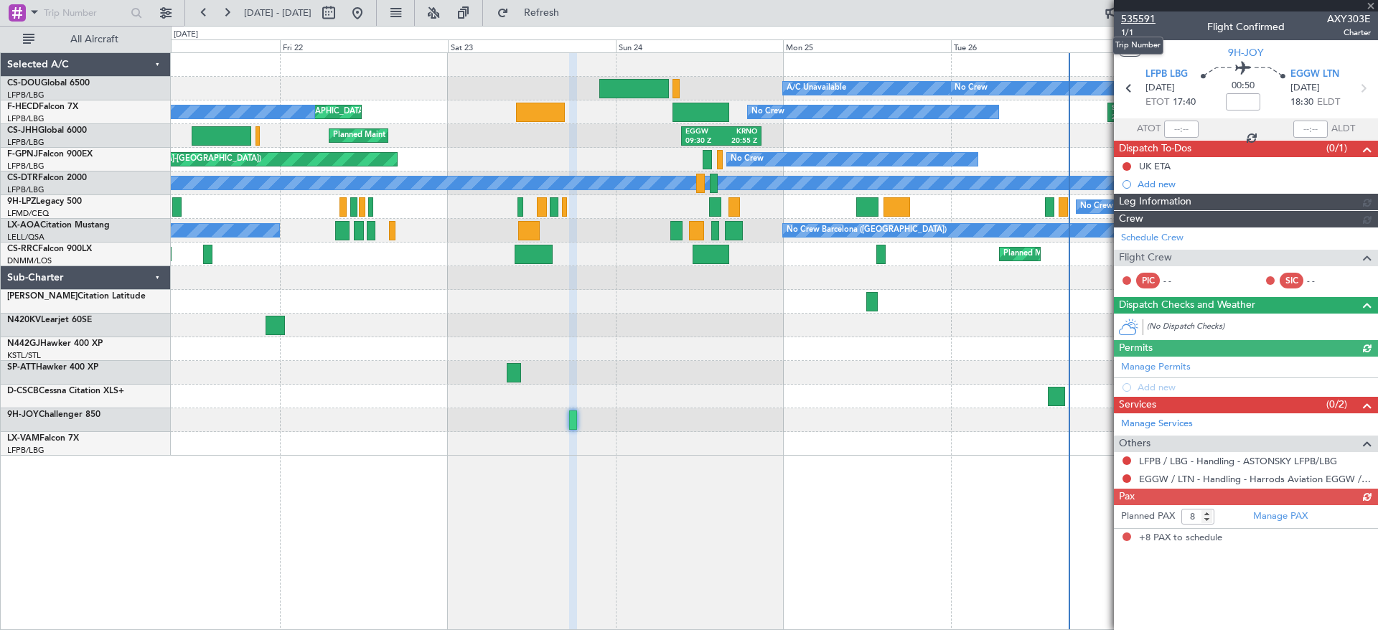
click at [1153, 18] on span "535591" at bounding box center [1138, 18] width 34 height 15
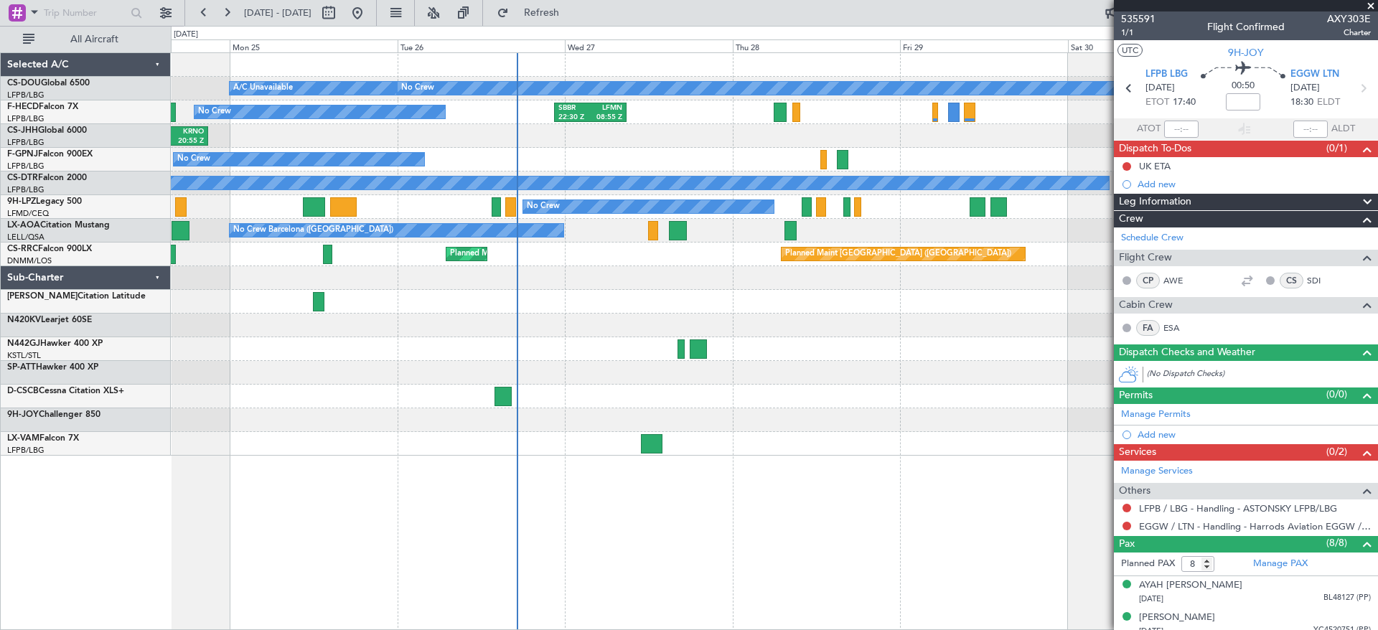
click at [320, 464] on div "Planned Maint [GEOGRAPHIC_DATA] ([GEOGRAPHIC_DATA]) A/C Unavailable No Crew Pla…" at bounding box center [774, 341] width 1207 height 578
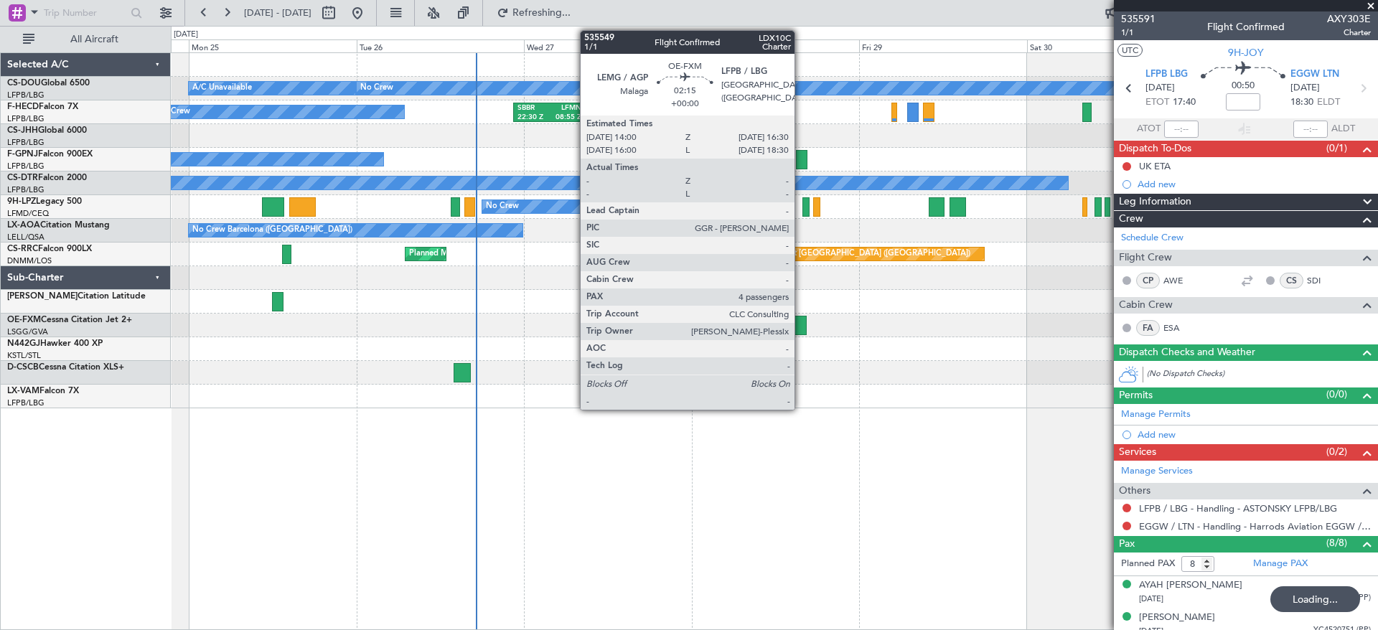
click at [807, 319] on div at bounding box center [774, 326] width 1206 height 24
click at [797, 325] on div at bounding box center [798, 325] width 18 height 19
